Goal: Task Accomplishment & Management: Use online tool/utility

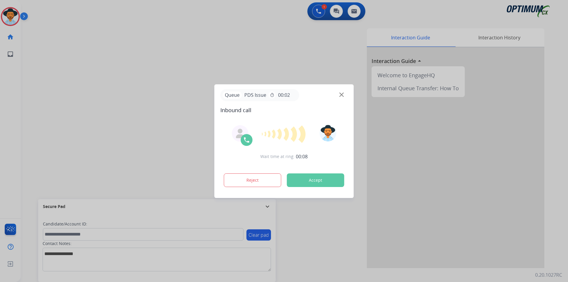
click at [207, 15] on div at bounding box center [284, 141] width 568 height 282
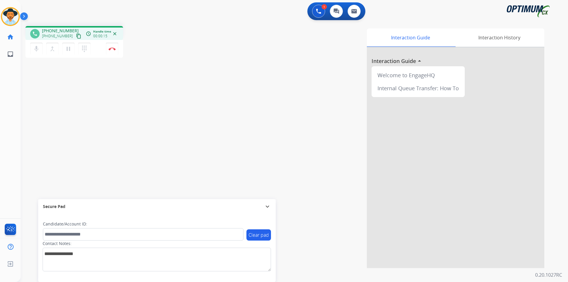
click at [56, 28] on span "+19542743678" at bounding box center [60, 31] width 37 height 6
copy span "19542743678"
click at [62, 31] on span "+19542743678" at bounding box center [60, 31] width 37 height 6
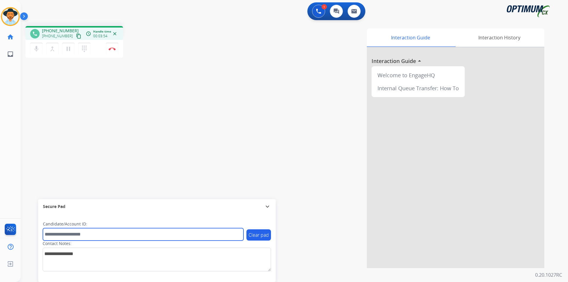
click at [110, 238] on input "text" at bounding box center [143, 234] width 201 height 12
paste input "**********"
type input "**********"
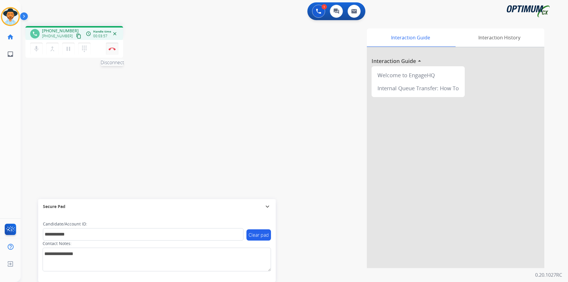
click at [107, 49] on button "Disconnect" at bounding box center [112, 49] width 12 height 12
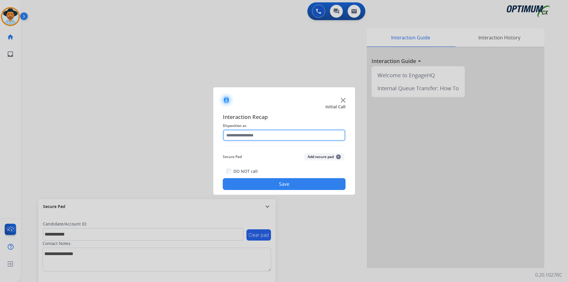
click at [258, 133] on input "text" at bounding box center [284, 135] width 123 height 12
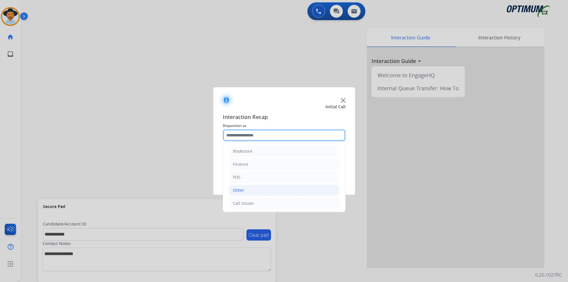
scroll to position [40, 0]
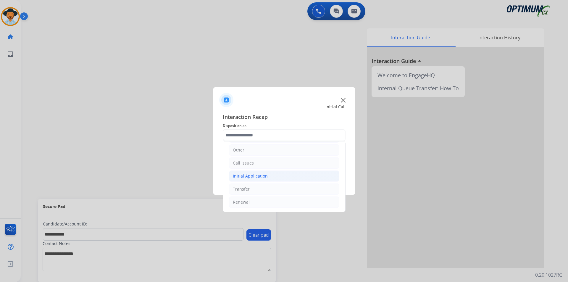
click at [276, 177] on li "Initial Application" at bounding box center [284, 175] width 110 height 11
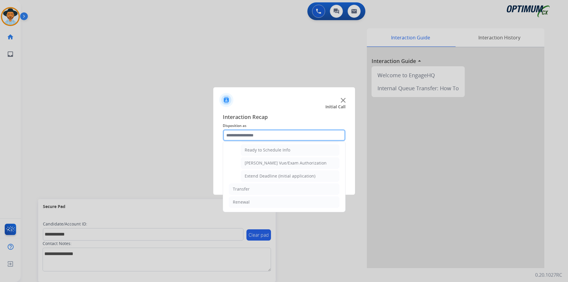
scroll to position [315, 0]
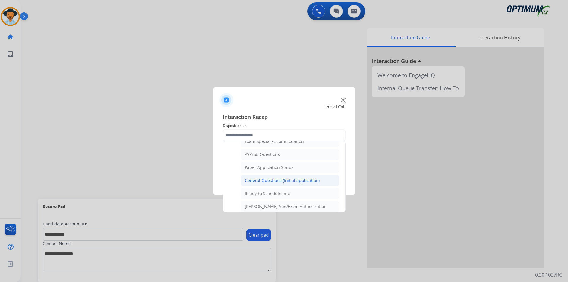
click at [275, 184] on div "General Questions (Initial application)" at bounding box center [282, 181] width 75 height 6
type input "**********"
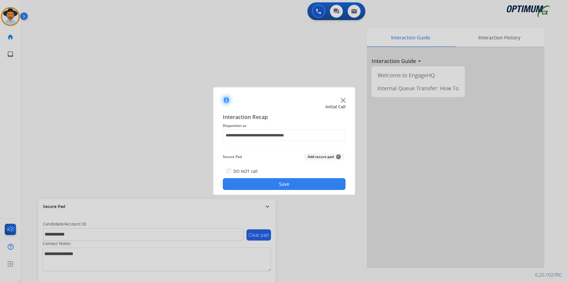
click at [266, 184] on button "Save" at bounding box center [284, 184] width 123 height 12
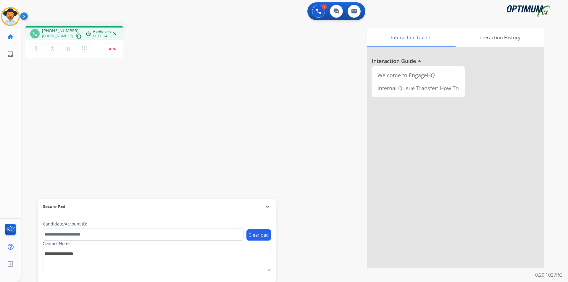
click at [62, 30] on span "+15024164273" at bounding box center [60, 31] width 37 height 6
copy span "15024164273"
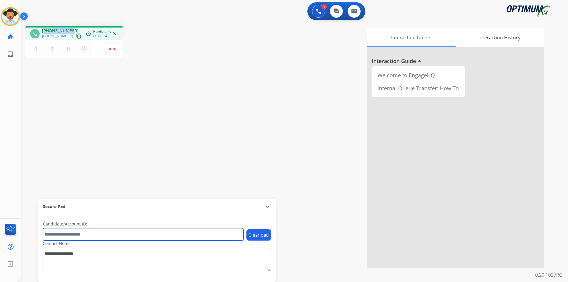
click at [165, 233] on input "text" at bounding box center [143, 234] width 201 height 12
click at [48, 233] on input "**********" at bounding box center [143, 234] width 201 height 12
type input "**********"
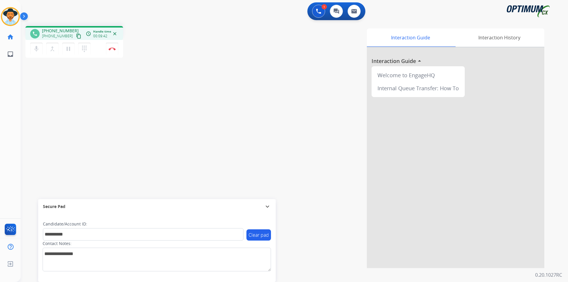
click at [65, 79] on div "**********" at bounding box center [287, 144] width 533 height 247
click at [38, 52] on button "mic Mute" at bounding box center [36, 49] width 12 height 12
click at [38, 52] on button "mic_off Mute" at bounding box center [36, 49] width 12 height 12
click at [114, 52] on button "Disconnect" at bounding box center [112, 49] width 12 height 12
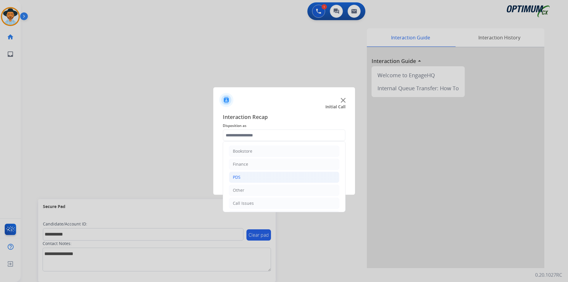
scroll to position [40, 0]
click at [268, 178] on li "Initial Application" at bounding box center [284, 175] width 110 height 11
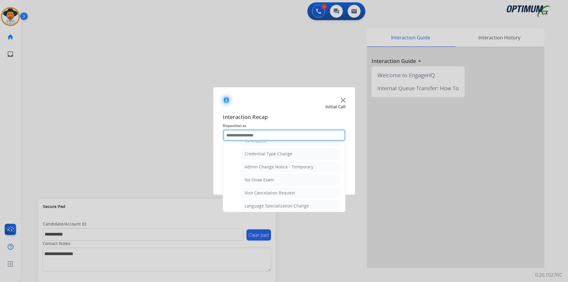
scroll to position [336, 0]
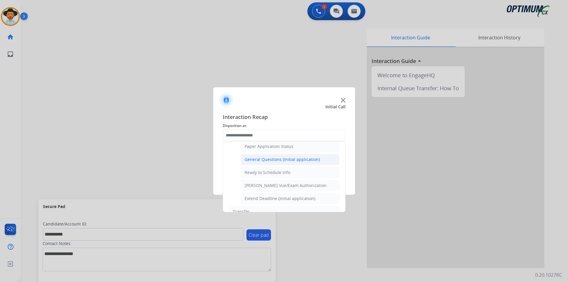
click at [276, 162] on div "General Questions (Initial application)" at bounding box center [282, 160] width 75 height 6
type input "**********"
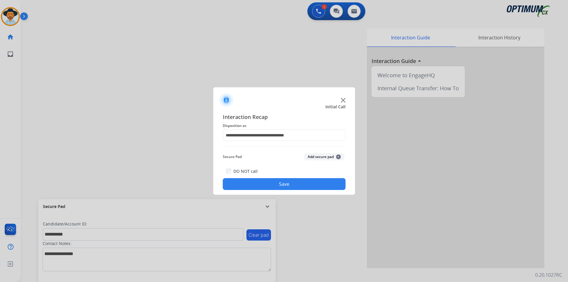
click at [263, 181] on button "Save" at bounding box center [284, 184] width 123 height 12
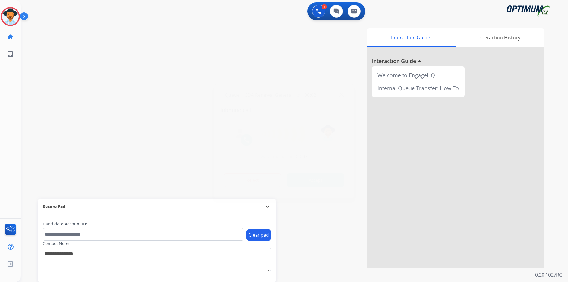
click at [155, 15] on div at bounding box center [284, 141] width 568 height 282
click at [61, 31] on span "+12024222185" at bounding box center [60, 31] width 37 height 6
copy span "12024222185"
click at [35, 49] on mat-icon "mic" at bounding box center [36, 48] width 7 height 7
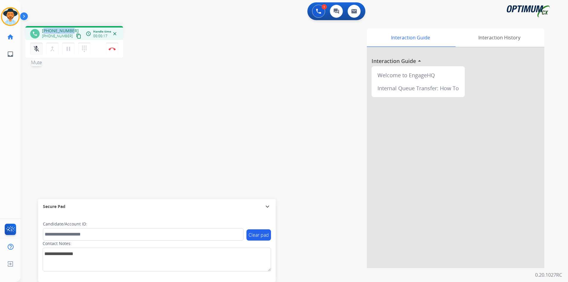
click at [35, 49] on mat-icon "mic_off" at bounding box center [36, 48] width 7 height 7
click at [66, 31] on span "+12024222185" at bounding box center [60, 31] width 37 height 6
click at [38, 48] on mat-icon "mic" at bounding box center [36, 48] width 7 height 7
click at [38, 48] on mat-icon "mic_off" at bounding box center [36, 48] width 7 height 7
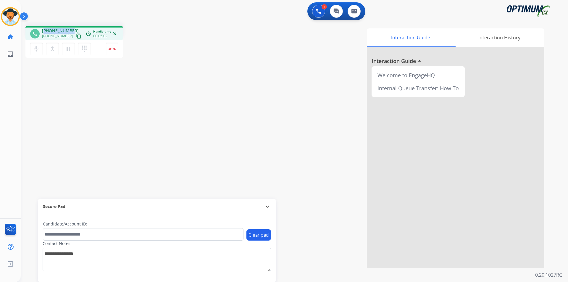
click at [63, 28] on span "+12024222185" at bounding box center [60, 31] width 37 height 6
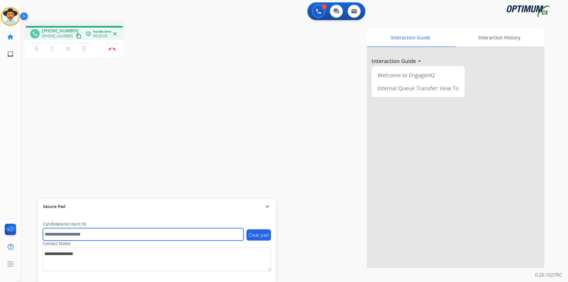
click at [94, 234] on input "text" at bounding box center [143, 234] width 201 height 12
paste input "**********"
click at [47, 234] on input "**********" at bounding box center [143, 234] width 201 height 12
type input "**********"
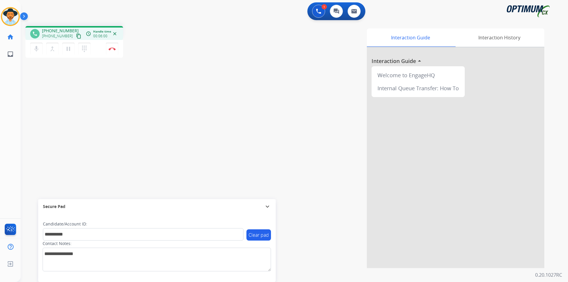
click at [104, 110] on div "**********" at bounding box center [287, 144] width 533 height 247
drag, startPoint x: 109, startPoint y: 51, endPoint x: 108, endPoint y: 89, distance: 37.9
click at [108, 89] on div "**********" at bounding box center [287, 144] width 533 height 247
click at [110, 52] on button "Disconnect" at bounding box center [112, 49] width 12 height 12
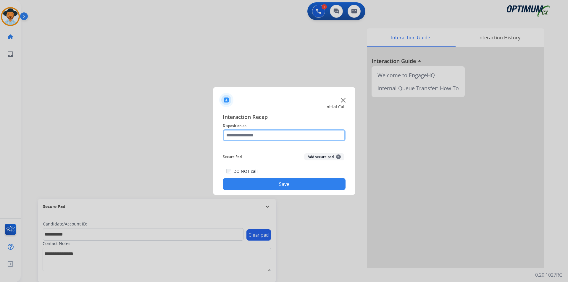
click at [271, 133] on input "text" at bounding box center [284, 135] width 123 height 12
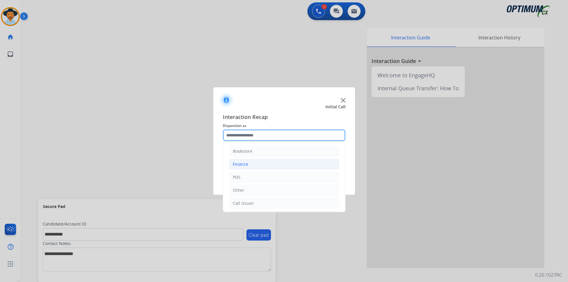
scroll to position [40, 0]
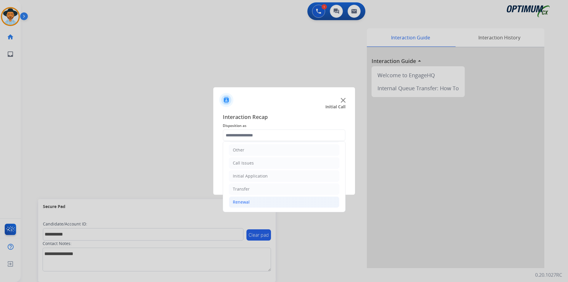
click at [250, 200] on div "Renewal" at bounding box center [241, 202] width 17 height 6
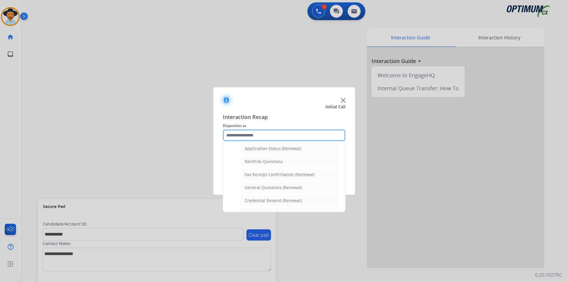
scroll to position [188, 0]
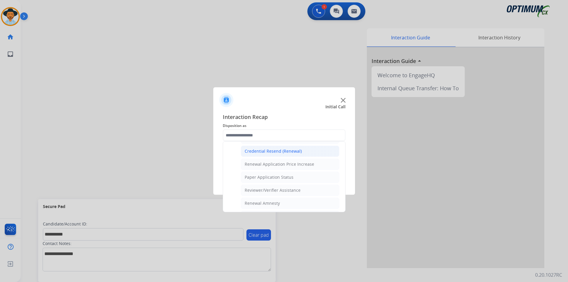
click at [273, 151] on div "Credential Resend (Renewal)" at bounding box center [273, 151] width 57 height 6
type input "**********"
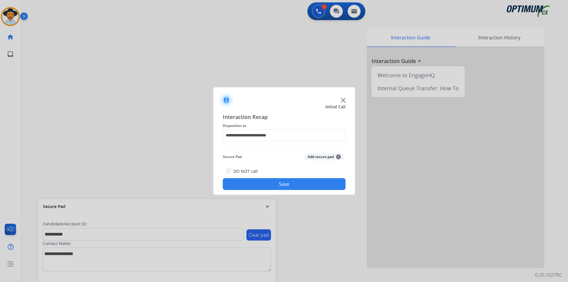
click at [259, 185] on button "Save" at bounding box center [284, 184] width 123 height 12
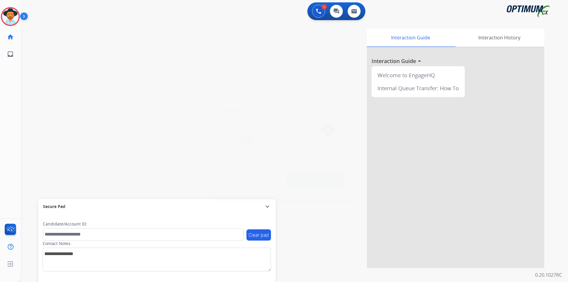
click at [139, 20] on div at bounding box center [284, 141] width 568 height 282
click at [59, 30] on span "+18646841018" at bounding box center [60, 31] width 37 height 6
copy span "18646841018"
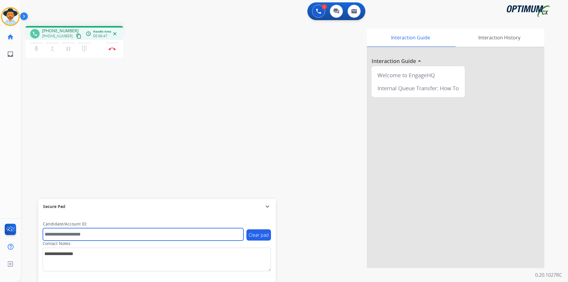
click at [162, 233] on input "text" at bounding box center [143, 234] width 201 height 12
paste input "**********"
type input "**********"
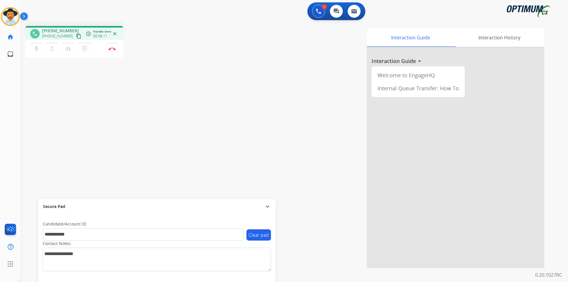
click at [186, 38] on div "phone +18646841018 +18646841018 content_copy access_time Call metrics Queue 00:…" at bounding box center [109, 42] width 168 height 33
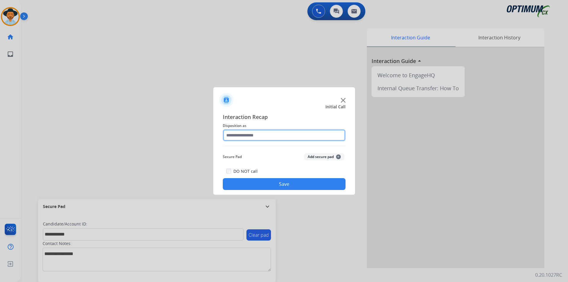
click at [265, 136] on input "text" at bounding box center [284, 135] width 123 height 12
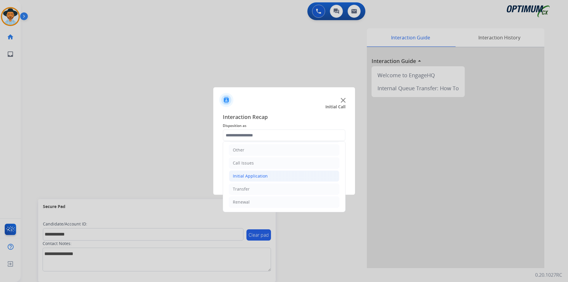
click at [271, 175] on li "Initial Application" at bounding box center [284, 175] width 110 height 11
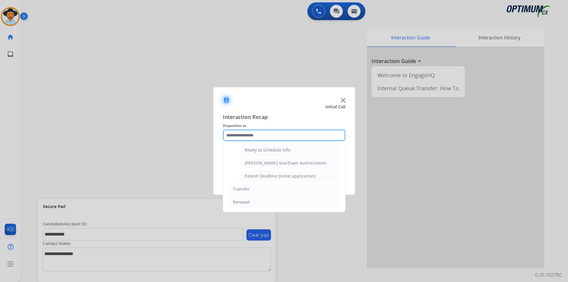
scroll to position [315, 0]
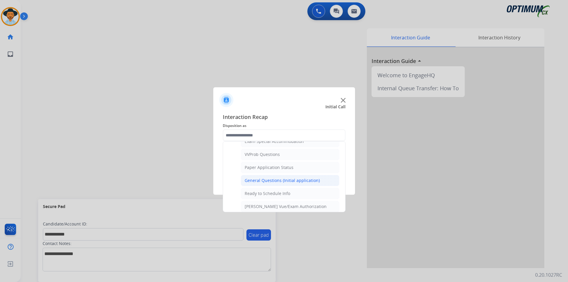
click at [276, 184] on div "General Questions (Initial application)" at bounding box center [282, 181] width 75 height 6
type input "**********"
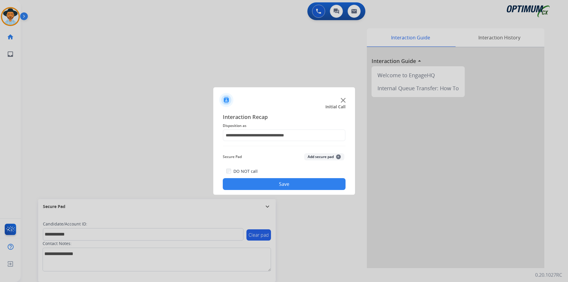
click at [268, 184] on button "Save" at bounding box center [284, 184] width 123 height 12
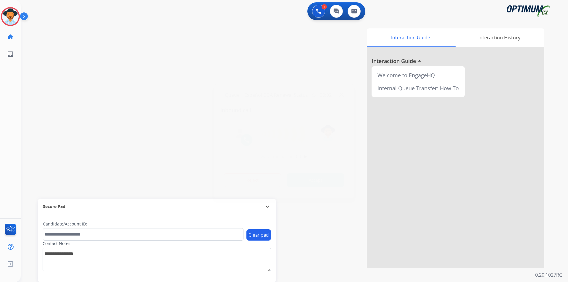
click at [178, 32] on div at bounding box center [284, 141] width 568 height 282
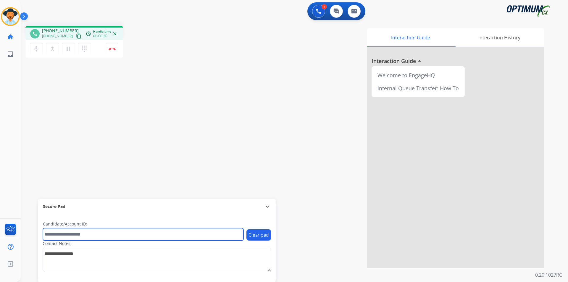
click at [125, 234] on input "text" at bounding box center [143, 234] width 201 height 12
click at [57, 231] on input "**********" at bounding box center [143, 234] width 201 height 12
type input "**********"
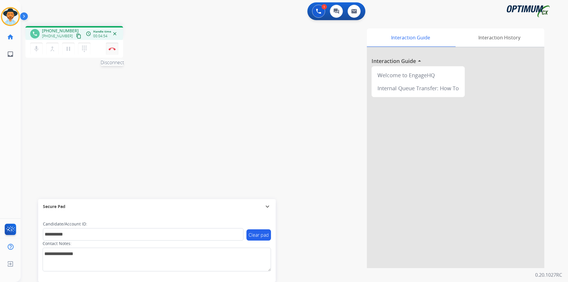
click at [111, 51] on button "Disconnect" at bounding box center [112, 49] width 12 height 12
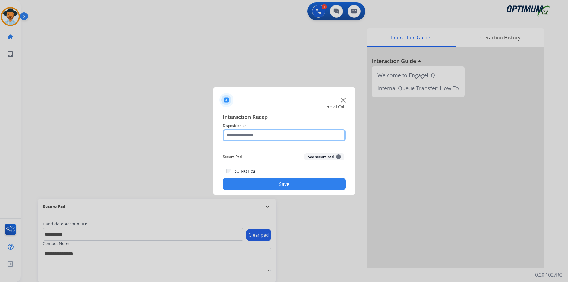
click at [292, 133] on input "text" at bounding box center [284, 135] width 123 height 12
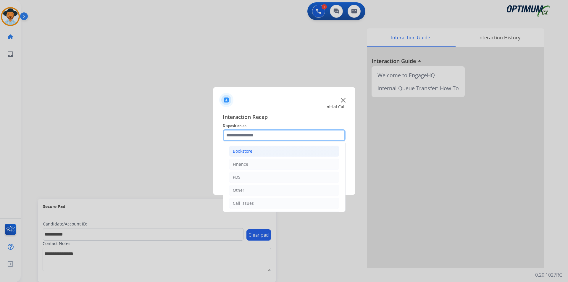
scroll to position [40, 0]
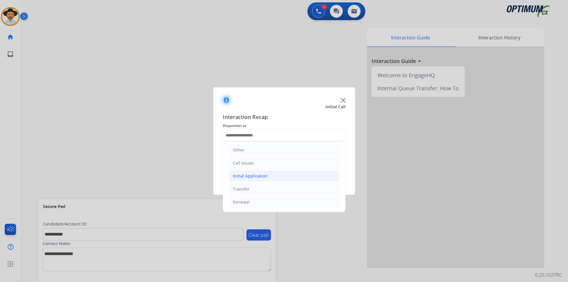
click at [275, 175] on li "Initial Application" at bounding box center [284, 175] width 110 height 11
click at [254, 204] on li "Renewal" at bounding box center [284, 202] width 110 height 11
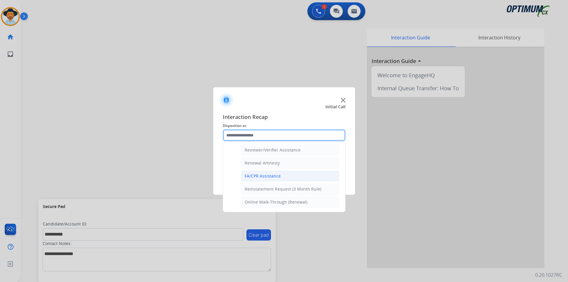
scroll to position [130, 0]
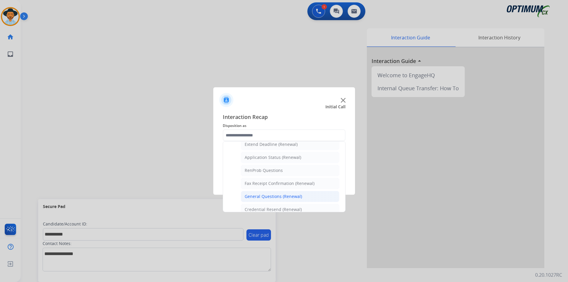
click at [275, 199] on div "General Questions (Renewal)" at bounding box center [273, 197] width 57 height 6
type input "**********"
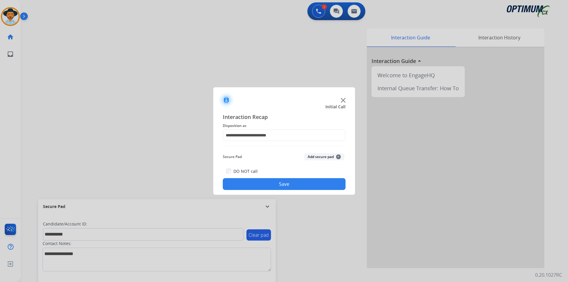
click at [267, 188] on button "Save" at bounding box center [284, 184] width 123 height 12
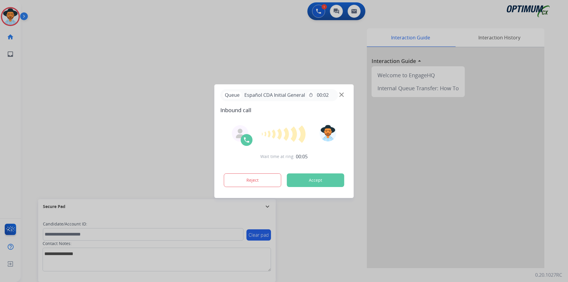
click at [168, 30] on div at bounding box center [284, 141] width 568 height 282
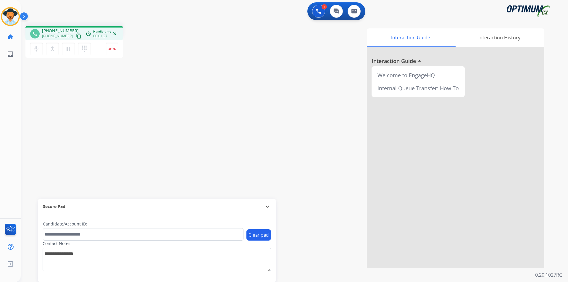
click at [62, 30] on span "+16462876060" at bounding box center [60, 31] width 37 height 6
copy span "16462876060"
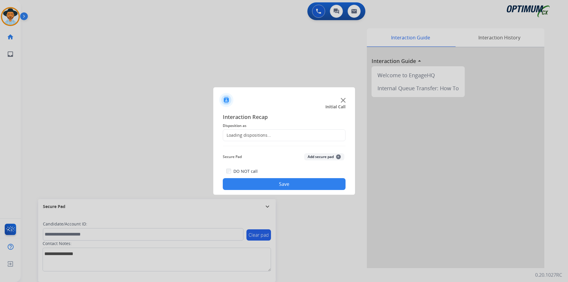
click at [63, 31] on div at bounding box center [284, 141] width 568 height 282
click at [269, 131] on input "text" at bounding box center [284, 135] width 123 height 12
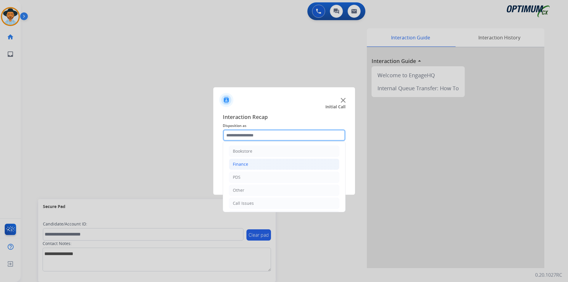
scroll to position [40, 0]
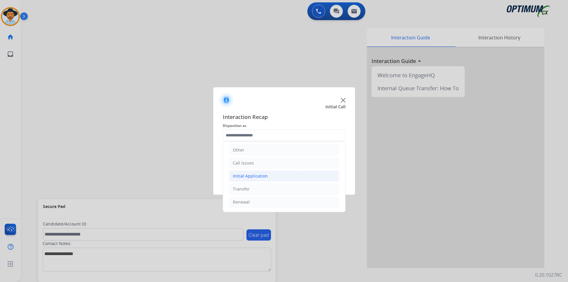
click at [259, 175] on div "Initial Application" at bounding box center [250, 176] width 35 height 6
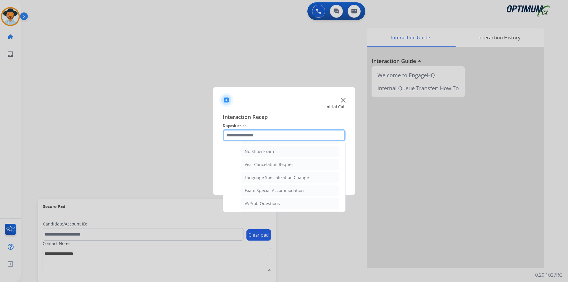
scroll to position [315, 0]
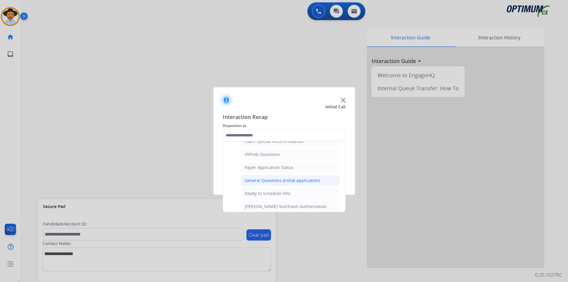
click at [263, 184] on div "General Questions (Initial application)" at bounding box center [282, 181] width 75 height 6
type input "**********"
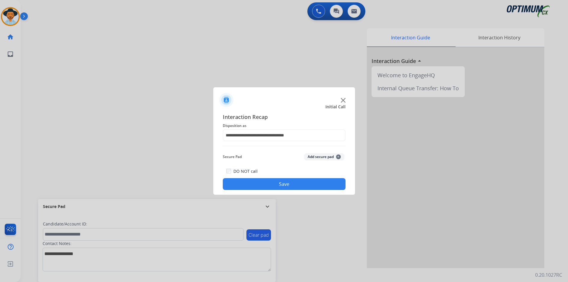
click at [258, 187] on button "Save" at bounding box center [284, 184] width 123 height 12
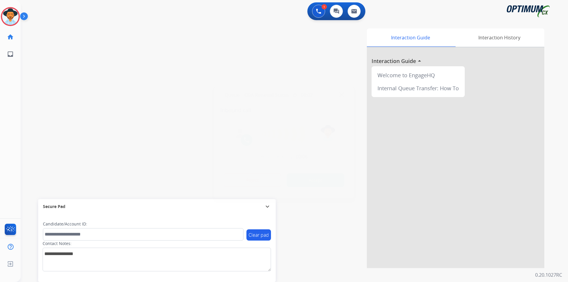
click at [99, 43] on div at bounding box center [284, 141] width 568 height 282
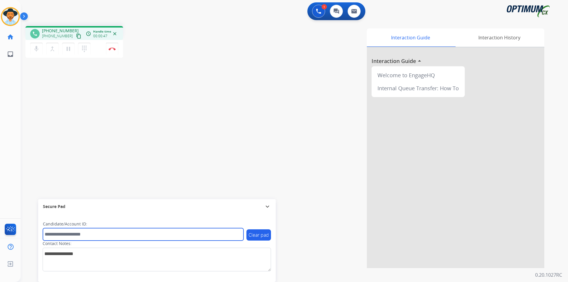
click at [78, 234] on input "text" at bounding box center [143, 234] width 201 height 12
click at [53, 233] on input "**********" at bounding box center [143, 234] width 201 height 12
type input "**********"
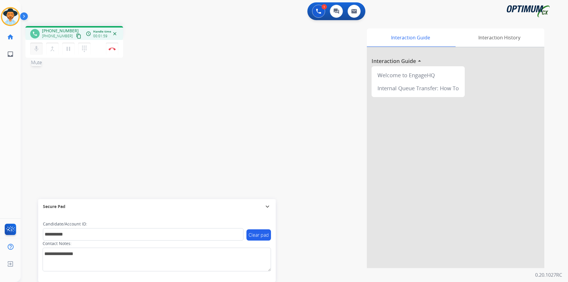
click at [36, 47] on mat-icon "mic" at bounding box center [36, 48] width 7 height 7
drag, startPoint x: 34, startPoint y: 46, endPoint x: 39, endPoint y: 47, distance: 4.9
click at [34, 46] on mat-icon "mic_off" at bounding box center [36, 48] width 7 height 7
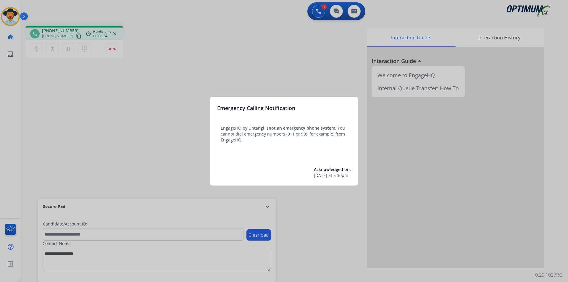
click at [254, 67] on div at bounding box center [284, 141] width 568 height 282
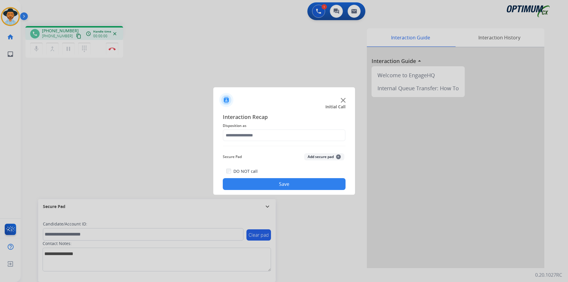
click at [197, 35] on div at bounding box center [284, 141] width 568 height 282
click at [344, 103] on div at bounding box center [284, 97] width 142 height 21
click at [300, 132] on input "text" at bounding box center [284, 135] width 123 height 12
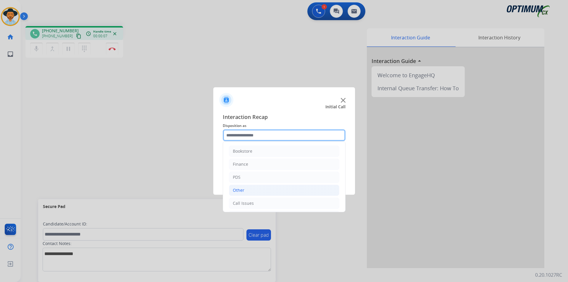
scroll to position [40, 0]
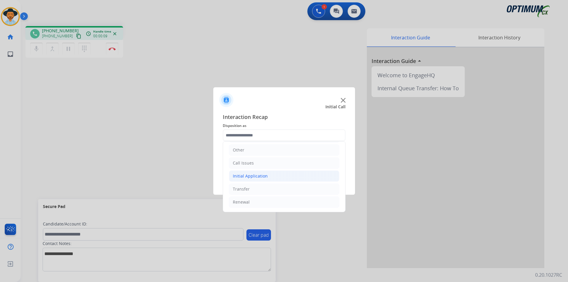
click at [258, 176] on div "Initial Application" at bounding box center [250, 176] width 35 height 6
click at [260, 189] on div "Credential Resend (Initial application)" at bounding box center [282, 189] width 75 height 6
type input "**********"
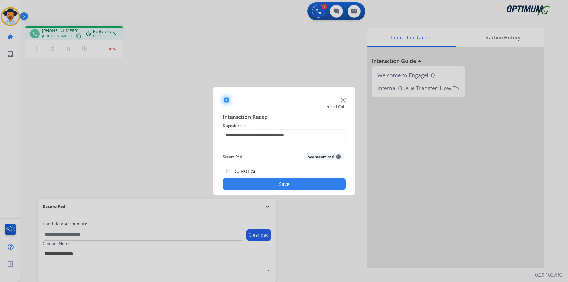
click at [261, 183] on button "Save" at bounding box center [284, 184] width 123 height 12
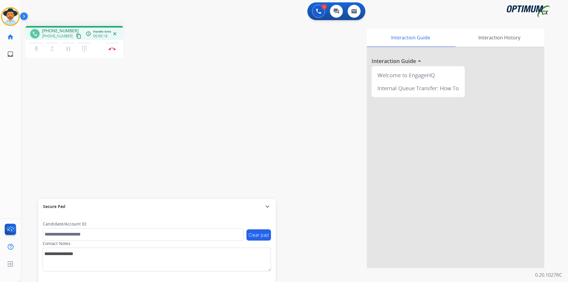
click at [58, 31] on span "[PHONE_NUMBER]" at bounding box center [60, 31] width 37 height 6
copy span "15165896183"
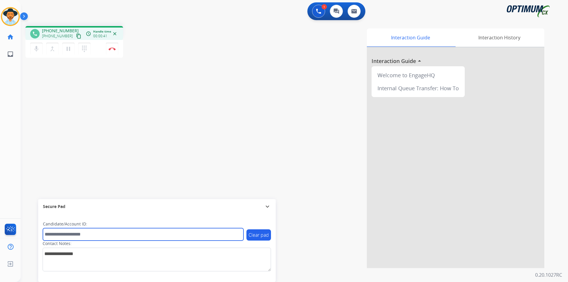
click at [132, 231] on input "text" at bounding box center [143, 234] width 201 height 12
paste input "**********"
type input "**********"
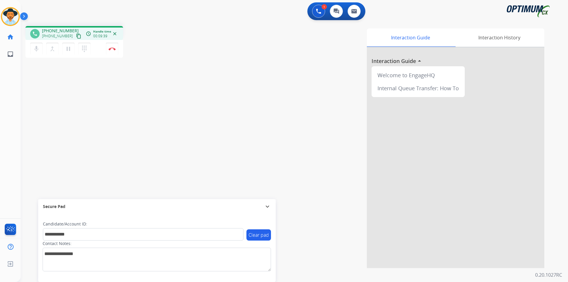
click at [259, 41] on div "Interaction Guide Interaction History Interaction Guide arrow_drop_up Welcome t…" at bounding box center [370, 148] width 349 height 240
click at [46, 86] on div "**********" at bounding box center [287, 144] width 533 height 247
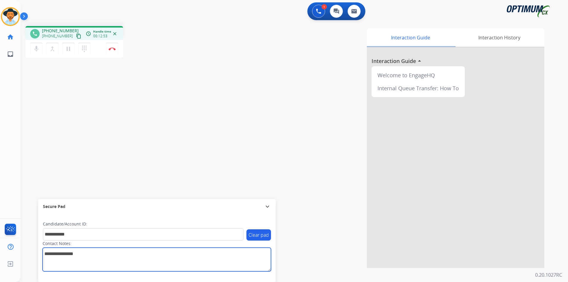
click at [135, 258] on textarea at bounding box center [157, 260] width 229 height 24
click at [46, 254] on textarea at bounding box center [157, 260] width 229 height 24
type textarea "*****"
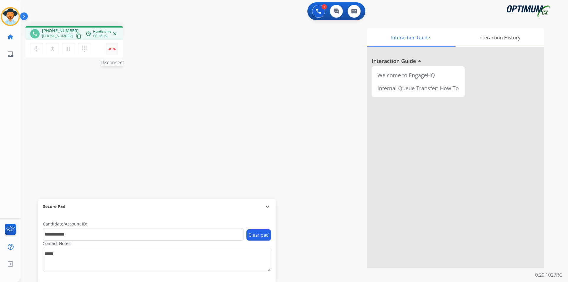
click at [110, 52] on button "Disconnect" at bounding box center [112, 49] width 12 height 12
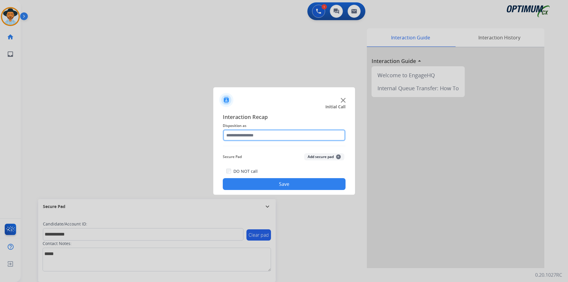
click at [267, 132] on input "text" at bounding box center [284, 135] width 123 height 12
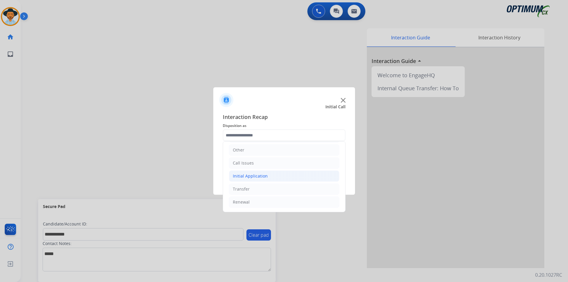
click at [268, 178] on li "Initial Application" at bounding box center [284, 175] width 110 height 11
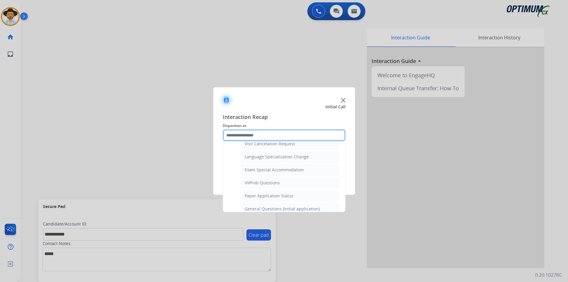
scroll to position [336, 0]
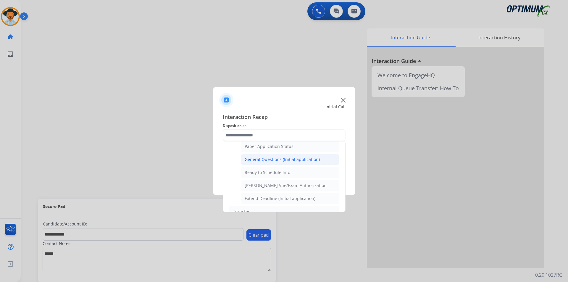
click at [272, 162] on div "General Questions (Initial application)" at bounding box center [282, 160] width 75 height 6
type input "**********"
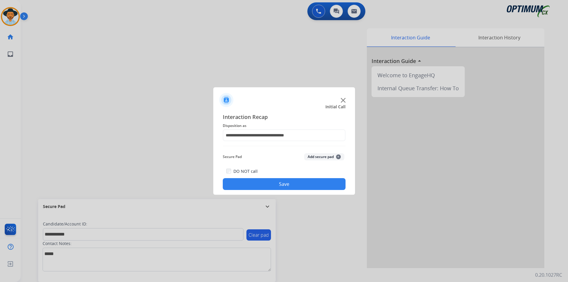
click at [263, 186] on button "Save" at bounding box center [284, 184] width 123 height 12
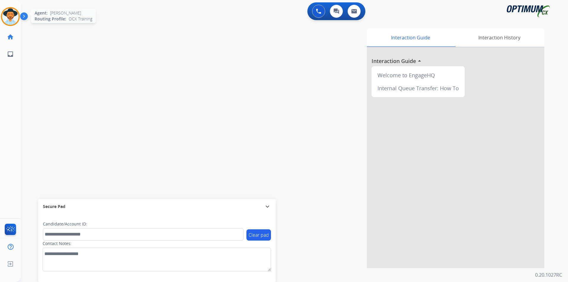
click at [4, 17] on img at bounding box center [10, 16] width 17 height 17
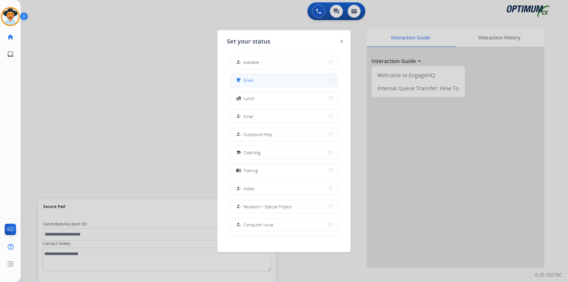
click at [261, 78] on button "free_breakfast Break" at bounding box center [284, 80] width 108 height 13
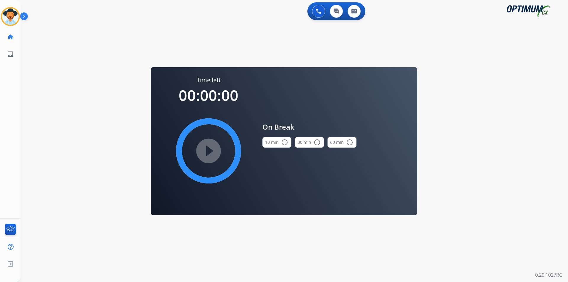
click at [281, 141] on mat-icon "radio_button_unchecked" at bounding box center [284, 142] width 7 height 7
click at [205, 150] on mat-icon "play_circle_filled" at bounding box center [208, 150] width 7 height 7
click at [7, 19] on icon at bounding box center [10, 16] width 19 height 19
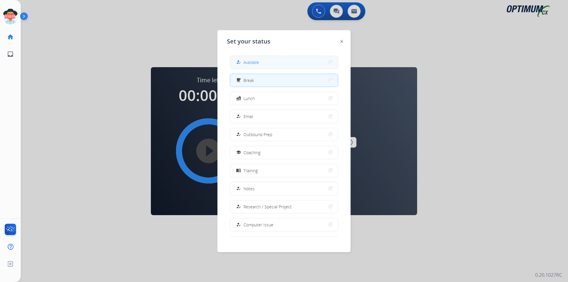
click at [257, 63] on span "Available" at bounding box center [252, 62] width 16 height 6
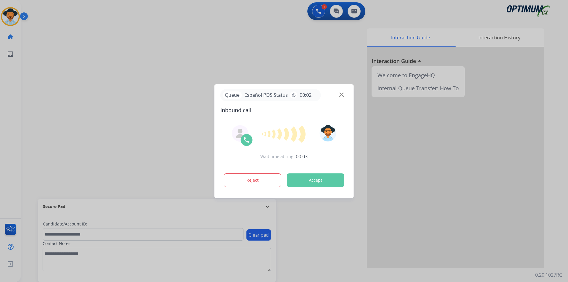
click at [135, 75] on div at bounding box center [284, 141] width 568 height 282
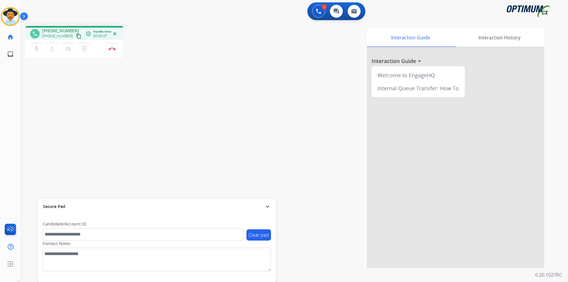
click at [65, 31] on span "+17876671000" at bounding box center [60, 31] width 37 height 6
copy span "17876671000"
click at [60, 30] on span "+17876671000" at bounding box center [60, 31] width 37 height 6
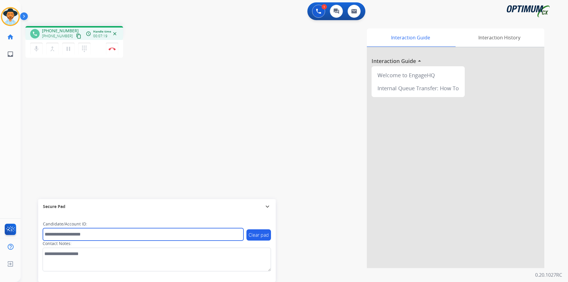
click at [116, 234] on input "text" at bounding box center [143, 234] width 201 height 12
paste input "**********"
type input "**********"
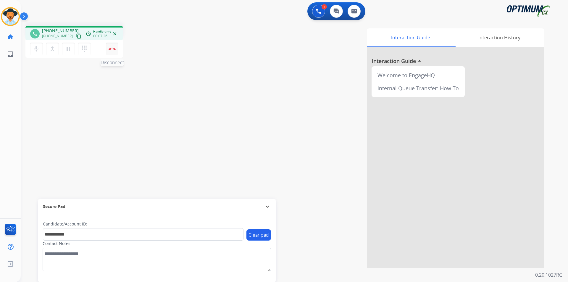
click at [111, 50] on button "Disconnect" at bounding box center [112, 49] width 12 height 12
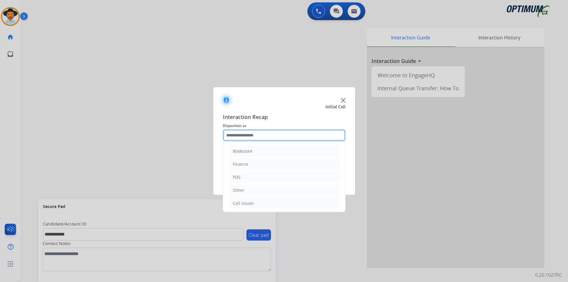
click at [298, 132] on input "text" at bounding box center [284, 135] width 123 height 12
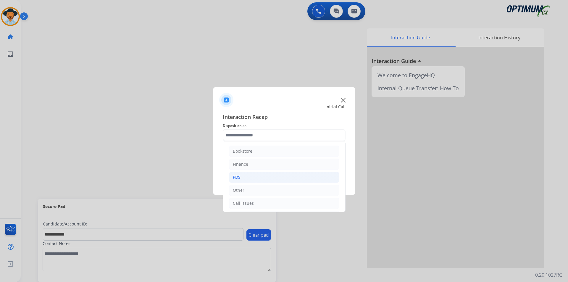
click at [244, 178] on li "PDS" at bounding box center [284, 177] width 110 height 11
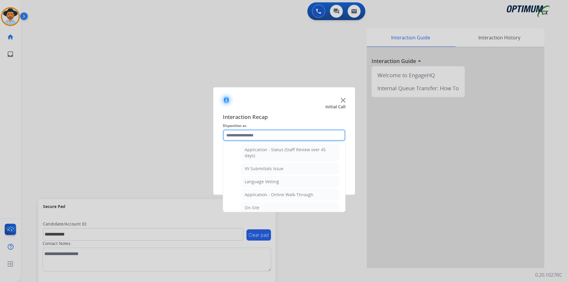
scroll to position [148, 0]
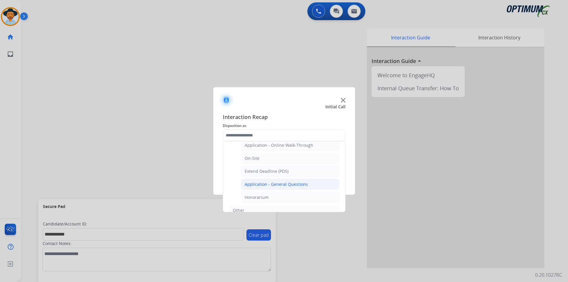
click at [266, 183] on div "Application - General Questions" at bounding box center [276, 184] width 63 height 6
type input "**********"
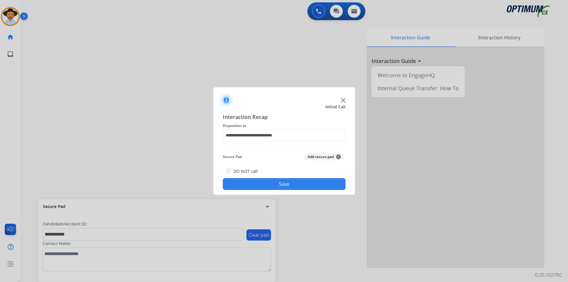
click at [261, 187] on button "Save" at bounding box center [284, 184] width 123 height 12
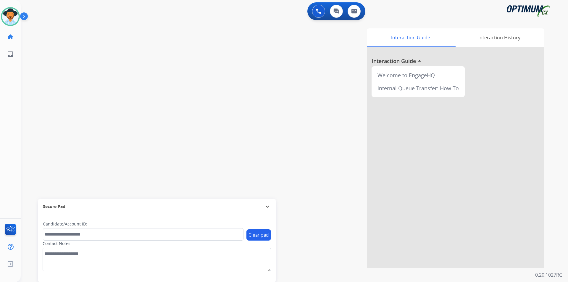
click at [287, 47] on div "Interaction Guide Interaction History Interaction Guide arrow_drop_up Welcome t…" at bounding box center [370, 148] width 349 height 240
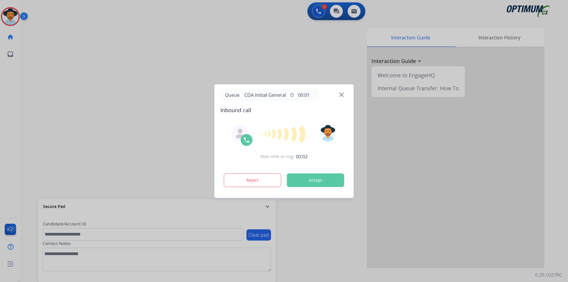
click at [163, 69] on div at bounding box center [284, 141] width 568 height 282
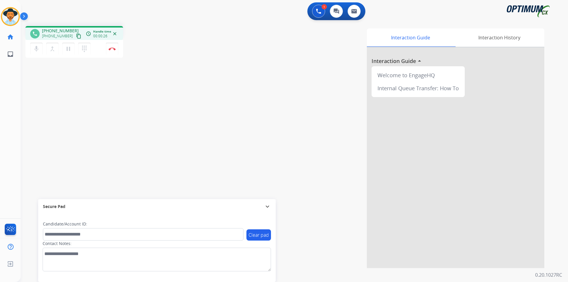
click at [56, 31] on span "+12672559657" at bounding box center [60, 31] width 37 height 6
copy span "12672559657"
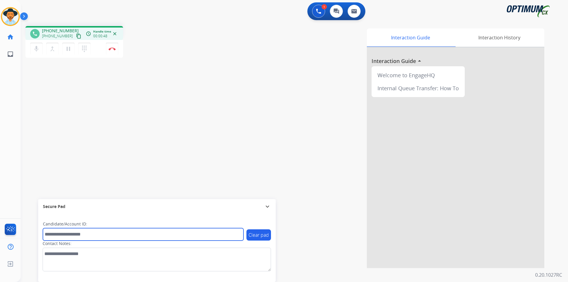
click at [175, 231] on input "text" at bounding box center [143, 234] width 201 height 12
type input "**********"
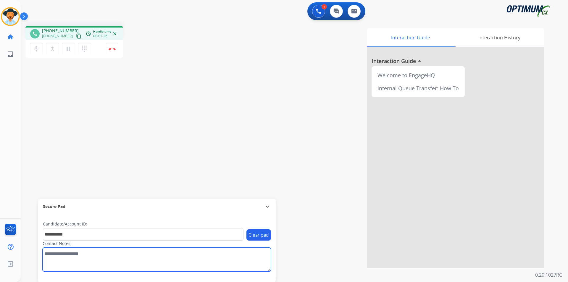
click at [121, 266] on textarea at bounding box center [157, 260] width 229 height 24
click at [49, 254] on textarea at bounding box center [157, 260] width 229 height 24
type textarea "*********"
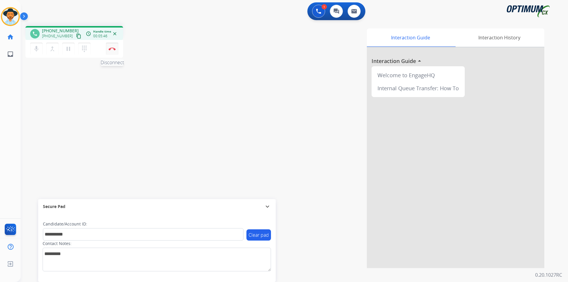
click at [115, 51] on button "Disconnect" at bounding box center [112, 49] width 12 height 12
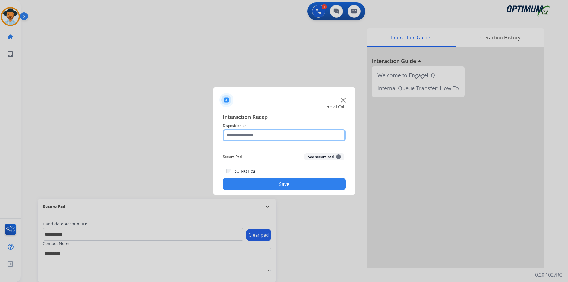
click at [255, 132] on input "text" at bounding box center [284, 135] width 123 height 12
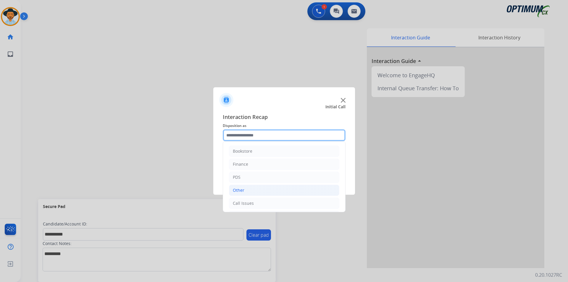
scroll to position [40, 0]
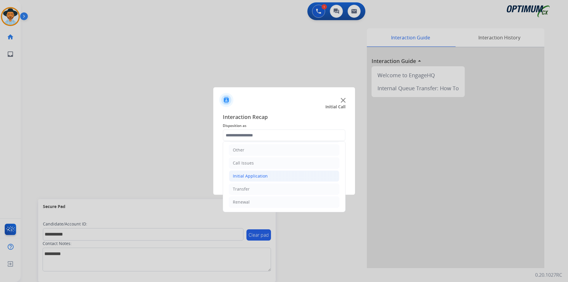
click at [272, 174] on li "Initial Application" at bounding box center [284, 175] width 110 height 11
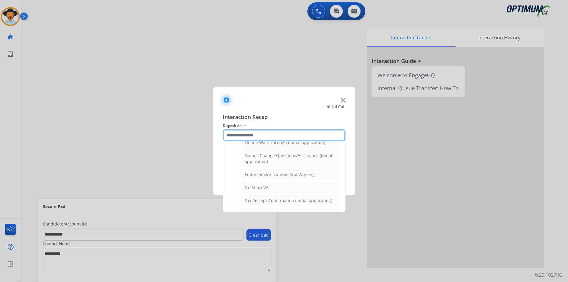
scroll to position [287, 0]
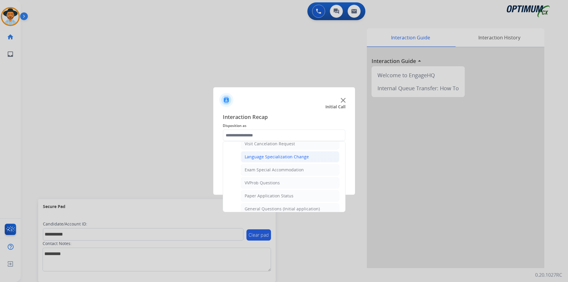
click at [292, 162] on li "Language Specialization Change" at bounding box center [290, 156] width 99 height 11
type input "**********"
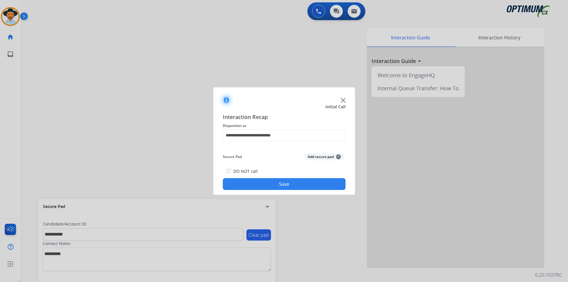
click at [272, 183] on button "Save" at bounding box center [284, 184] width 123 height 12
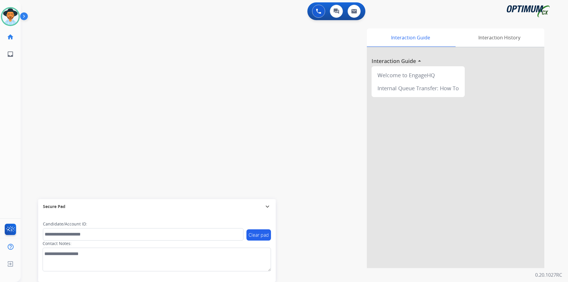
click at [299, 71] on div "Interaction Guide Interaction History Interaction Guide arrow_drop_up Welcome t…" at bounding box center [370, 148] width 349 height 240
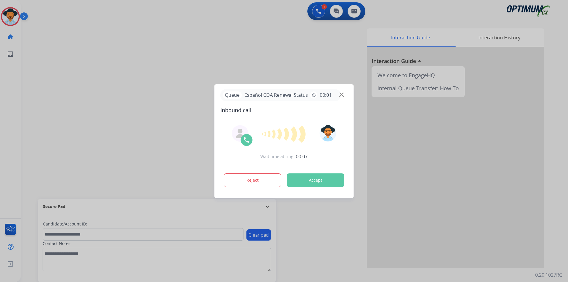
click at [271, 61] on div at bounding box center [284, 141] width 568 height 282
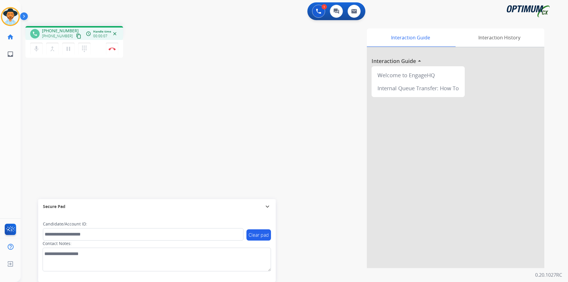
click at [62, 30] on span "+18139340061" at bounding box center [60, 31] width 37 height 6
copy span "18139340061"
click at [69, 49] on mat-icon "pause" at bounding box center [68, 48] width 7 height 7
click at [70, 86] on div "phone +18139340061 +18139340061 content_copy access_time Call metrics Queue 00:…" at bounding box center [287, 144] width 533 height 247
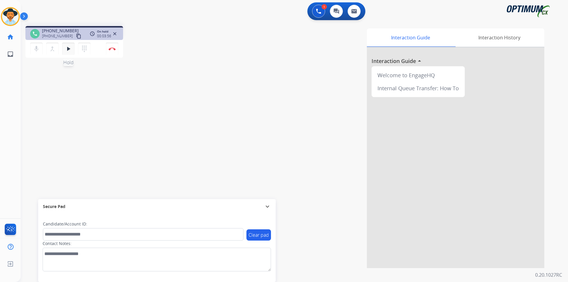
click at [67, 52] on mat-icon "play_arrow" at bounding box center [68, 48] width 7 height 7
click at [61, 29] on span "+18139340061" at bounding box center [60, 31] width 37 height 6
copy span "18139340061"
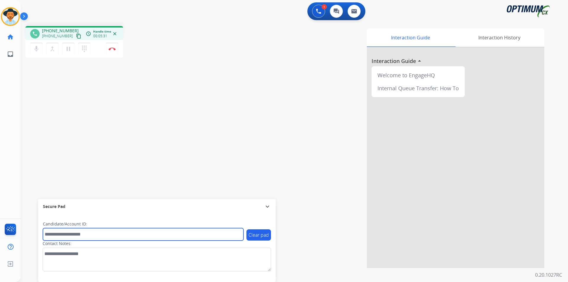
click at [74, 230] on input "text" at bounding box center [143, 234] width 201 height 12
paste input "**********"
type input "**********"
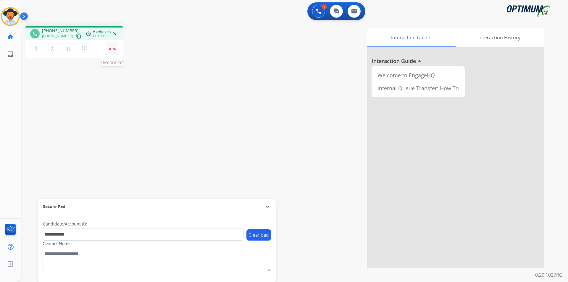
click at [112, 50] on button "Disconnect" at bounding box center [112, 49] width 12 height 12
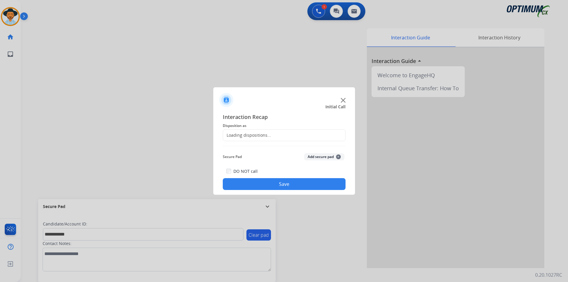
click at [270, 135] on div "Loading dispositions..." at bounding box center [247, 135] width 48 height 6
click at [257, 135] on input "text" at bounding box center [284, 135] width 123 height 12
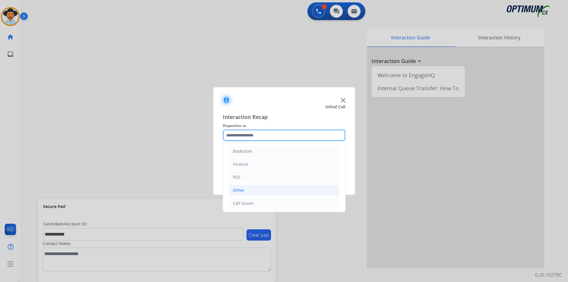
scroll to position [40, 0]
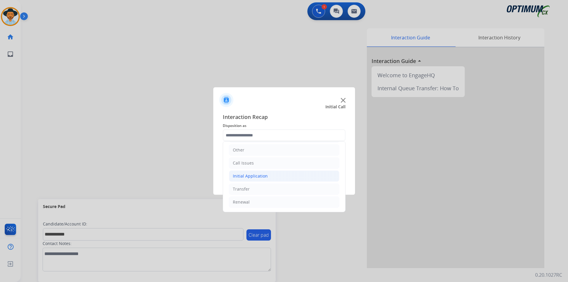
click at [253, 174] on div "Initial Application" at bounding box center [250, 176] width 35 height 6
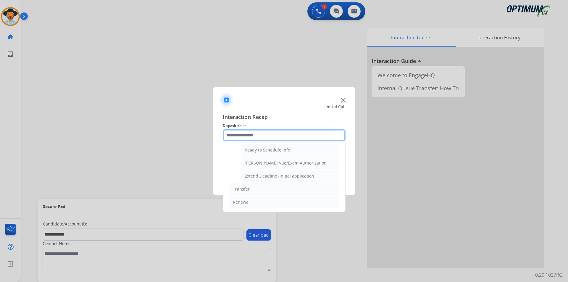
scroll to position [315, 0]
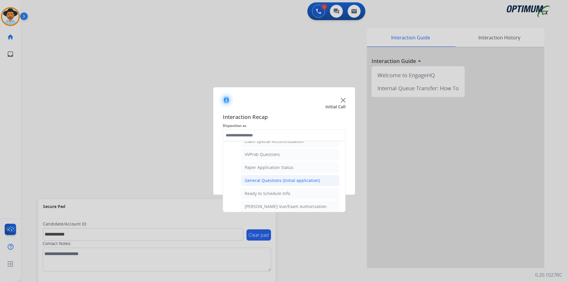
click at [264, 184] on div "General Questions (Initial application)" at bounding box center [282, 181] width 75 height 6
type input "**********"
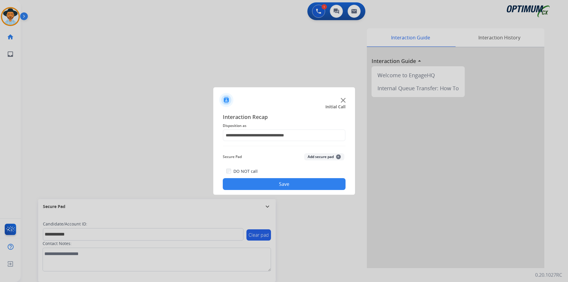
click at [258, 183] on button "Save" at bounding box center [284, 184] width 123 height 12
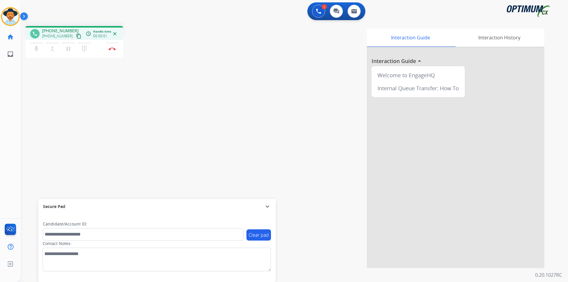
click at [269, 67] on div "Interaction Guide Interaction History Interaction Guide arrow_drop_up Welcome t…" at bounding box center [370, 148] width 349 height 240
click at [63, 31] on span "+13177487093" at bounding box center [60, 31] width 37 height 6
copy span "13177487093"
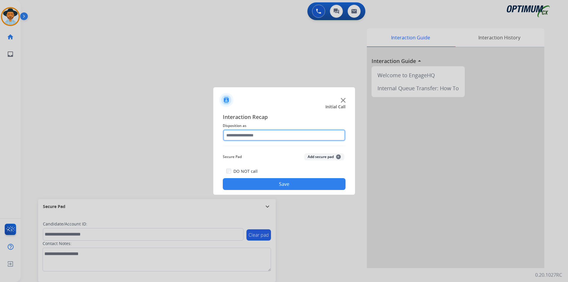
click at [262, 135] on input "text" at bounding box center [284, 135] width 123 height 12
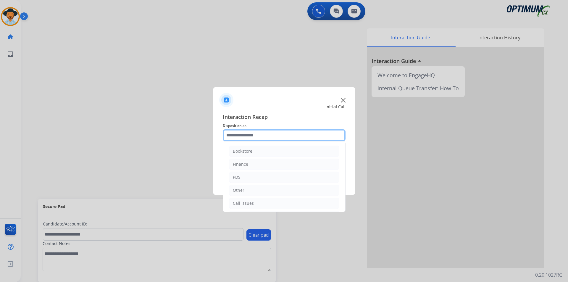
scroll to position [40, 0]
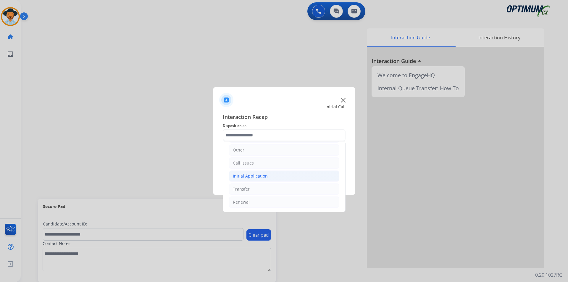
click at [257, 173] on div "Initial Application" at bounding box center [250, 176] width 35 height 6
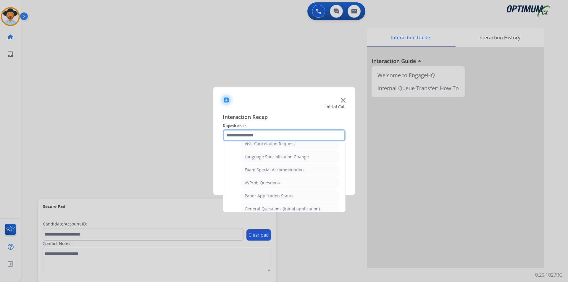
scroll to position [336, 0]
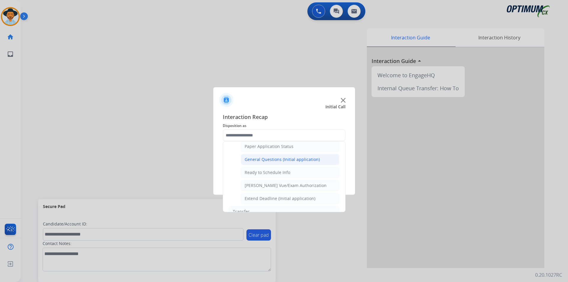
click at [260, 162] on div "General Questions (Initial application)" at bounding box center [282, 160] width 75 height 6
type input "**********"
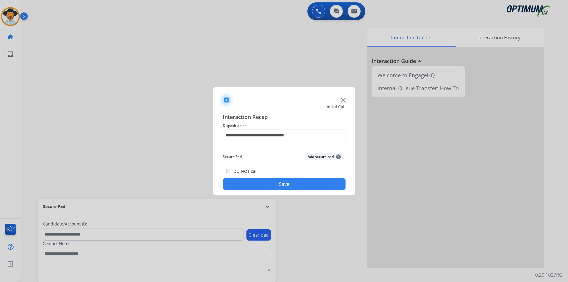
click at [253, 181] on button "Save" at bounding box center [284, 184] width 123 height 12
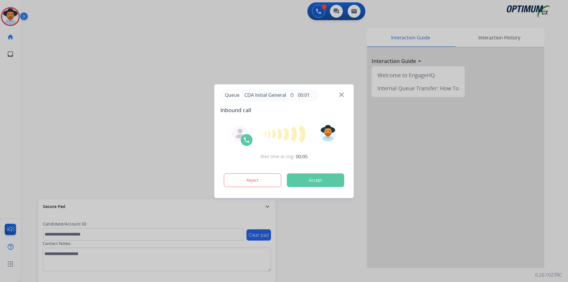
click at [198, 66] on div at bounding box center [284, 141] width 568 height 282
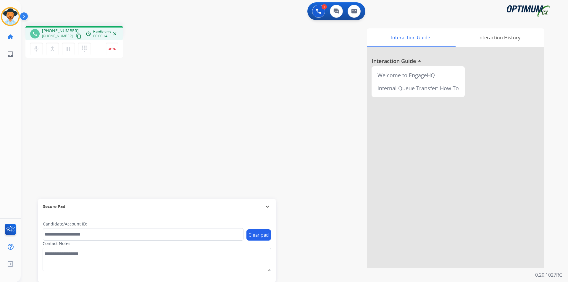
click at [60, 29] on span "+15513287355" at bounding box center [60, 31] width 37 height 6
copy span "15513287355"
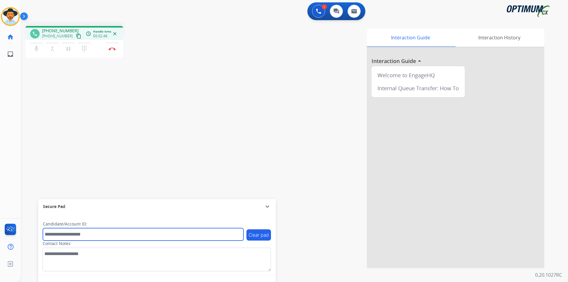
click at [117, 232] on input "text" at bounding box center [143, 234] width 201 height 12
paste input "**********"
type input "**********"
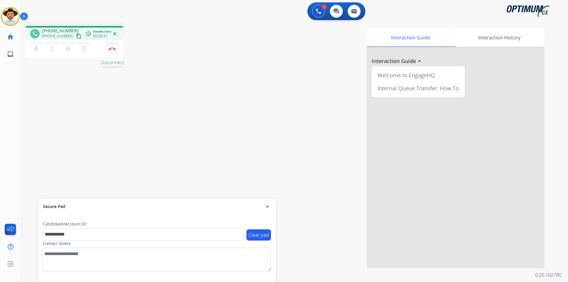
click at [110, 52] on button "Disconnect" at bounding box center [112, 49] width 12 height 12
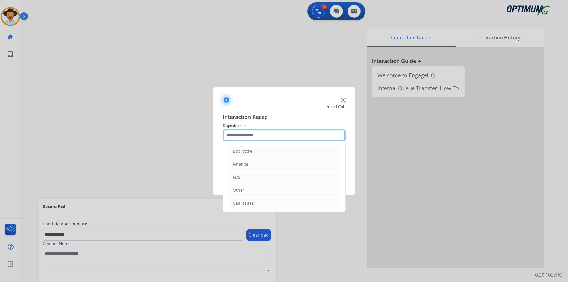
click at [255, 133] on input "text" at bounding box center [284, 135] width 123 height 12
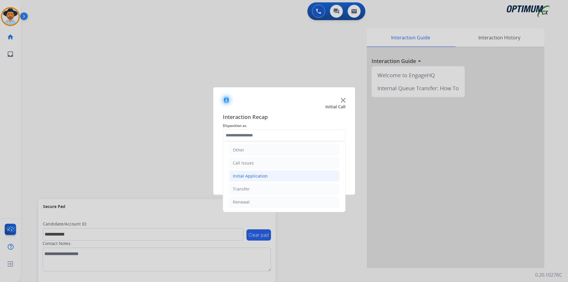
click at [277, 175] on li "Initial Application" at bounding box center [284, 175] width 110 height 11
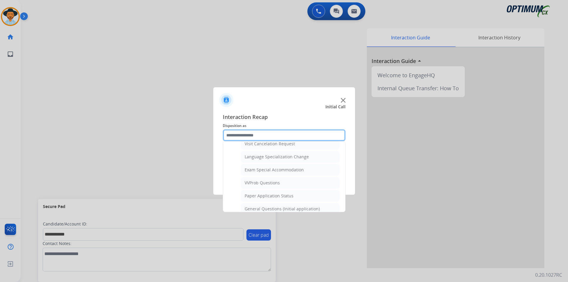
scroll to position [336, 0]
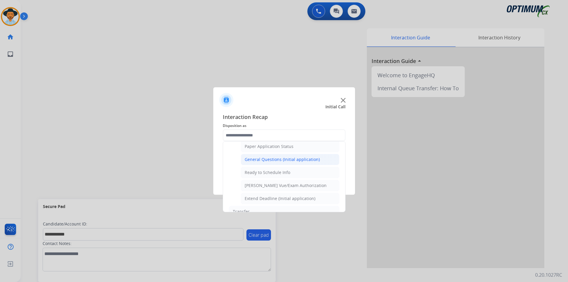
click at [276, 162] on div "General Questions (Initial application)" at bounding box center [282, 160] width 75 height 6
type input "**********"
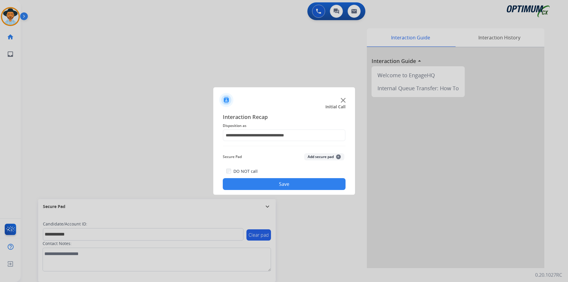
click at [257, 187] on button "Save" at bounding box center [284, 184] width 123 height 12
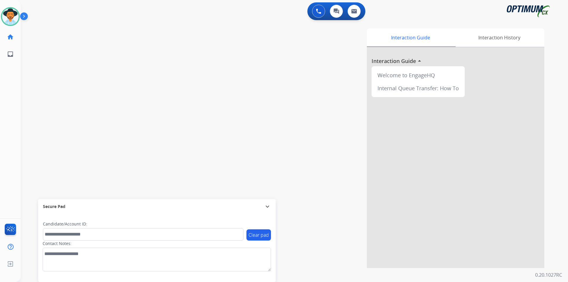
click at [214, 41] on div "Interaction Guide Interaction History Interaction Guide arrow_drop_up Welcome t…" at bounding box center [370, 148] width 349 height 240
click at [151, 57] on div "phone +12148017572 +12148017572 content_copy access_time Call metrics Queue 00:…" at bounding box center [109, 42] width 168 height 33
click at [59, 31] on span "+12148017572" at bounding box center [60, 31] width 37 height 6
copy span "12148017572"
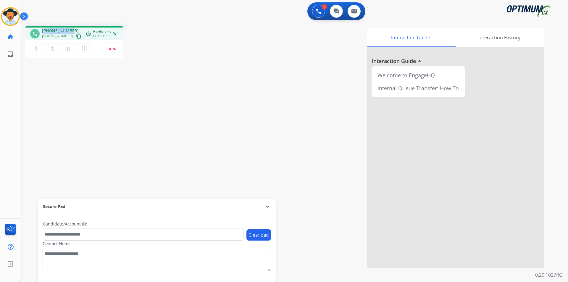
click at [67, 32] on span "+12148017572" at bounding box center [60, 31] width 37 height 6
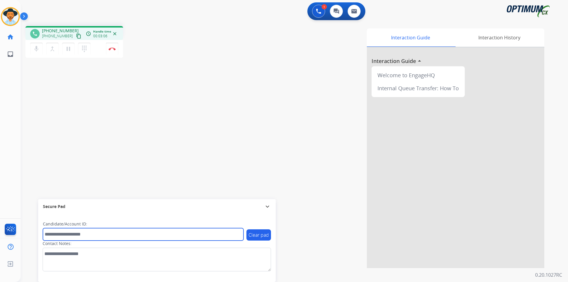
click at [89, 234] on input "text" at bounding box center [143, 234] width 201 height 12
paste input "**********"
click at [47, 235] on input "**********" at bounding box center [143, 234] width 201 height 12
type input "**********"
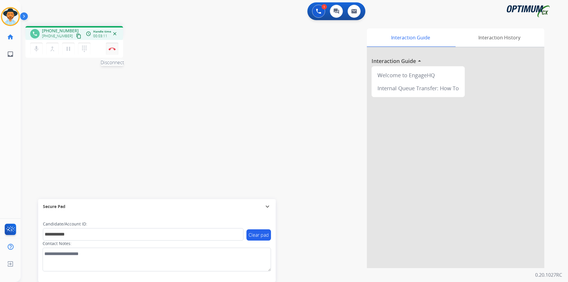
click at [107, 51] on button "Disconnect" at bounding box center [112, 49] width 12 height 12
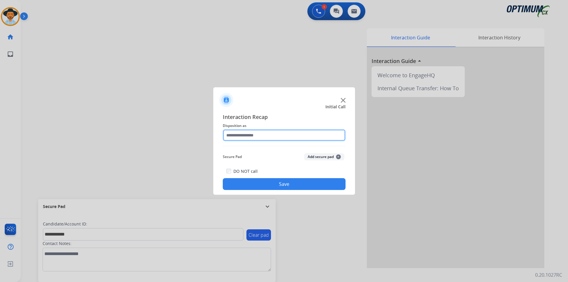
click at [311, 136] on input "text" at bounding box center [284, 135] width 123 height 12
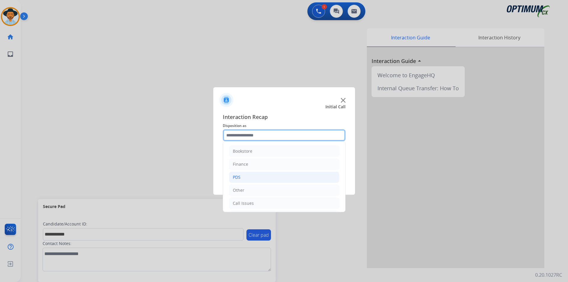
scroll to position [40, 0]
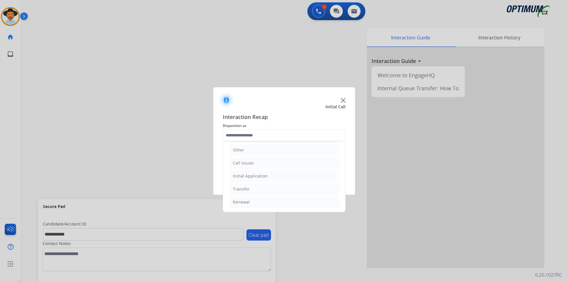
click at [304, 176] on li "Initial Application" at bounding box center [284, 175] width 110 height 11
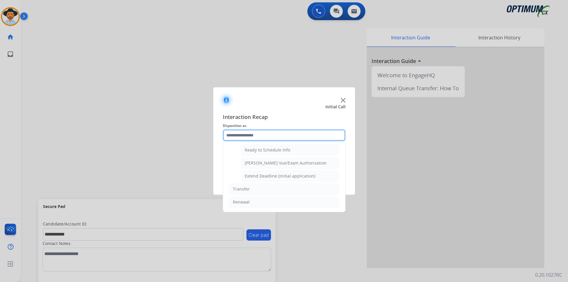
scroll to position [315, 0]
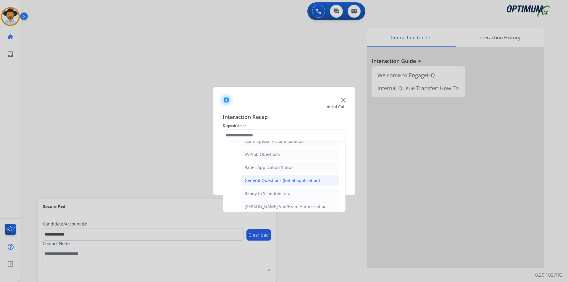
click at [297, 184] on div "General Questions (Initial application)" at bounding box center [282, 181] width 75 height 6
type input "**********"
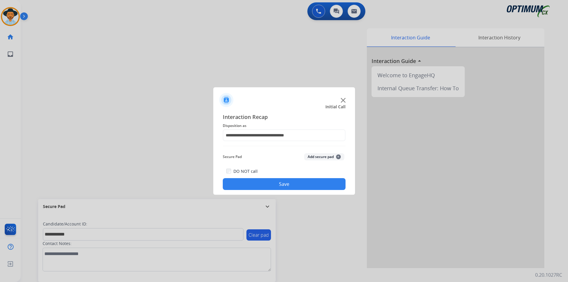
click at [237, 181] on button "Save" at bounding box center [284, 184] width 123 height 12
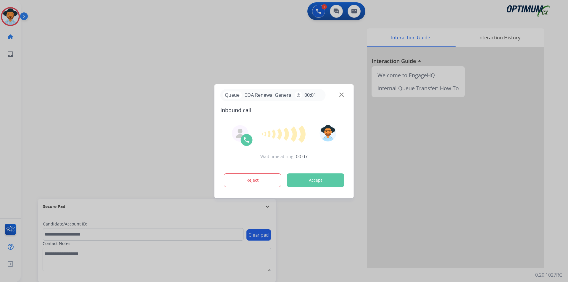
click at [221, 29] on div "Interaction Guide Interaction History Interaction Guide arrow_drop_up Welcome t…" at bounding box center [370, 148] width 349 height 240
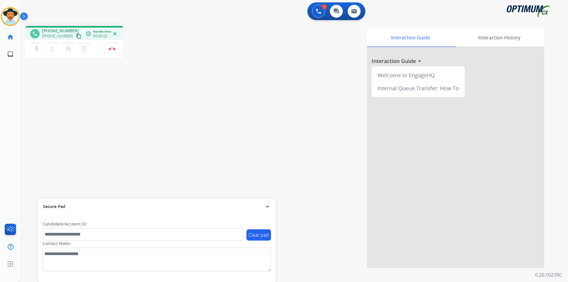
click at [60, 31] on span "+19082657824" at bounding box center [60, 31] width 37 height 6
copy span "19082657824"
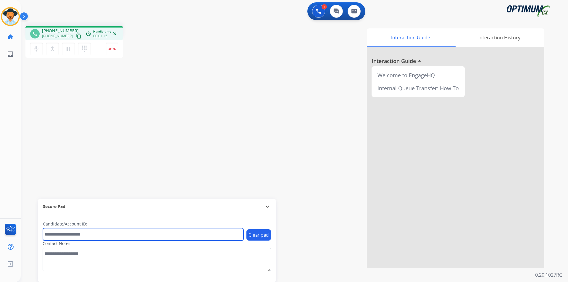
click at [211, 230] on input "text" at bounding box center [143, 234] width 201 height 12
type input "**********"
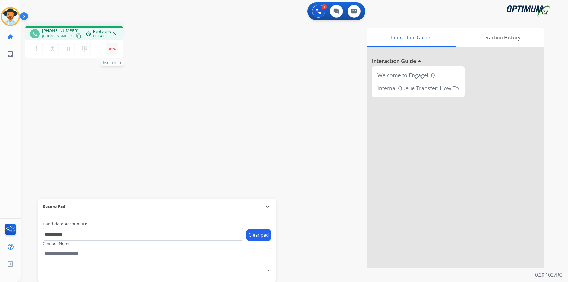
click at [114, 51] on button "Disconnect" at bounding box center [112, 49] width 12 height 12
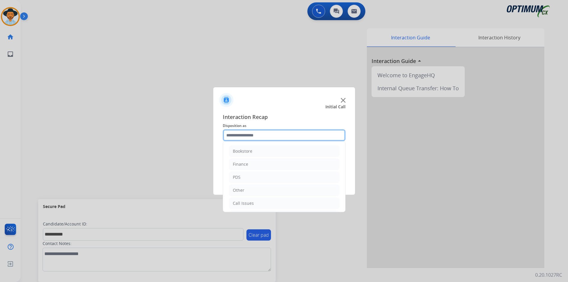
click at [281, 132] on input "text" at bounding box center [284, 135] width 123 height 12
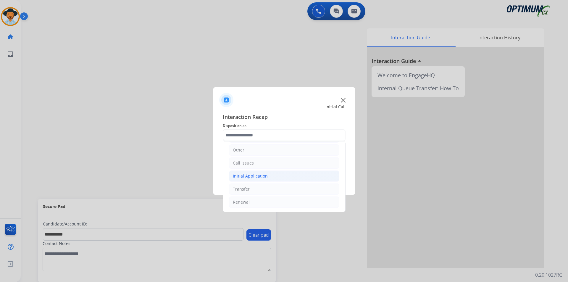
click at [282, 173] on li "Initial Application" at bounding box center [284, 175] width 110 height 11
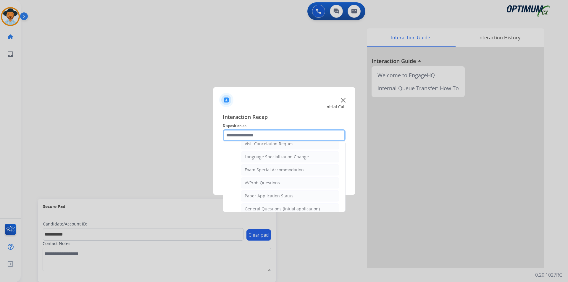
scroll to position [365, 0]
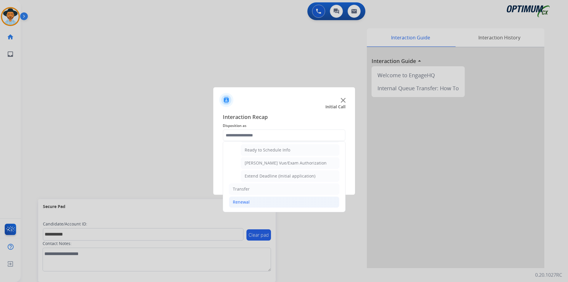
click at [268, 203] on li "Renewal" at bounding box center [284, 202] width 110 height 11
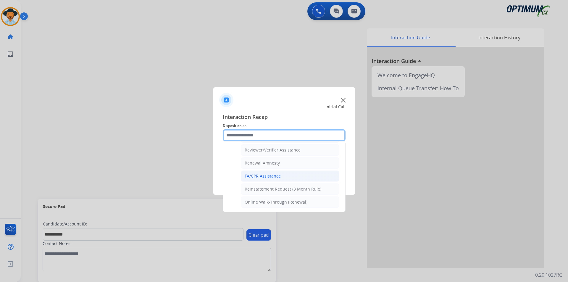
scroll to position [130, 0]
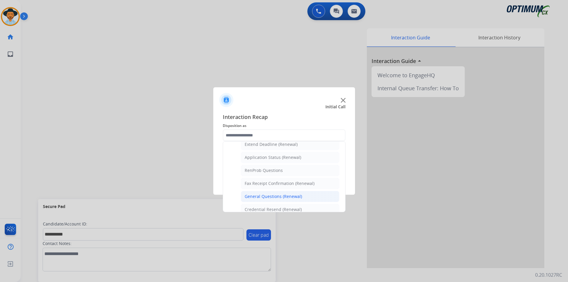
click at [274, 195] on div "General Questions (Renewal)" at bounding box center [273, 197] width 57 height 6
type input "**********"
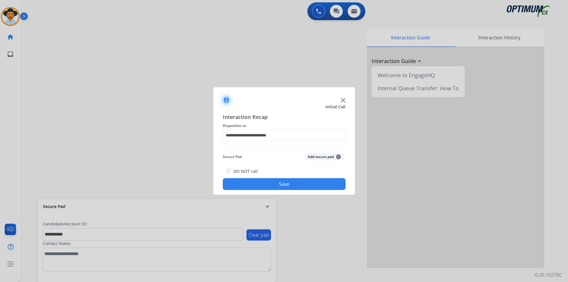
click at [270, 185] on button "Save" at bounding box center [284, 184] width 123 height 12
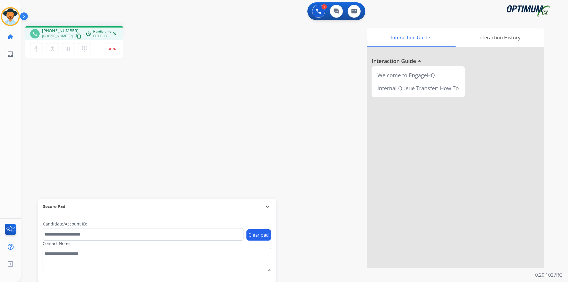
click at [158, 52] on div "phone +15167655466 +15167655466 content_copy access_time Call metrics Queue 00:…" at bounding box center [109, 42] width 168 height 33
click at [63, 29] on span "+15167655466" at bounding box center [60, 31] width 37 height 6
click at [65, 31] on span "+15167655466" at bounding box center [60, 31] width 37 height 6
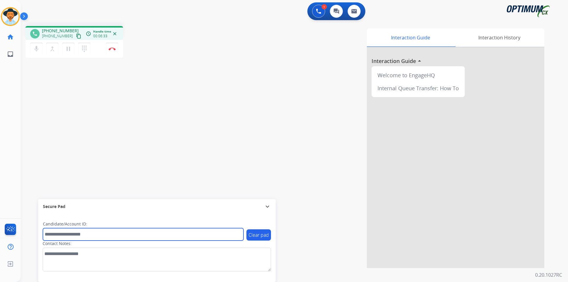
click at [95, 235] on input "text" at bounding box center [143, 234] width 201 height 12
paste input "**********"
click at [47, 234] on input "**********" at bounding box center [143, 234] width 201 height 12
type input "**********"
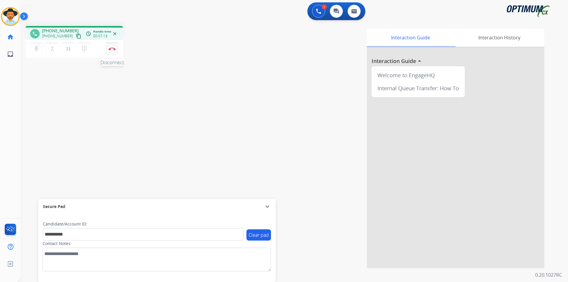
click at [110, 51] on button "Disconnect" at bounding box center [112, 49] width 12 height 12
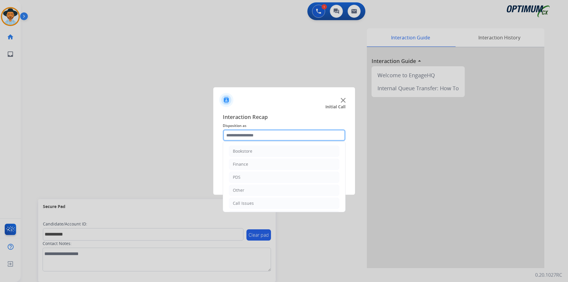
click at [302, 137] on input "text" at bounding box center [284, 135] width 123 height 12
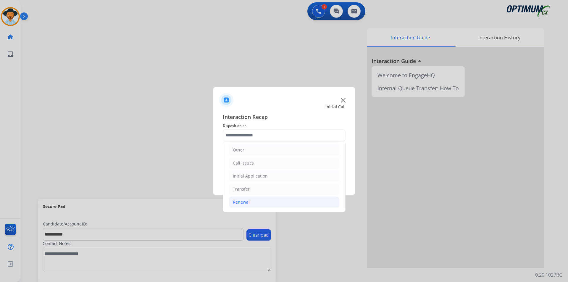
click at [284, 201] on li "Renewal" at bounding box center [284, 202] width 110 height 11
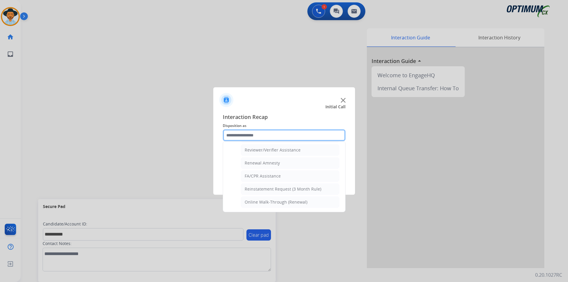
scroll to position [179, 0]
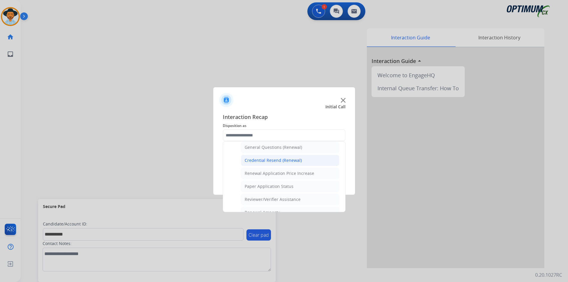
click at [289, 163] on div "Credential Resend (Renewal)" at bounding box center [273, 160] width 57 height 6
type input "**********"
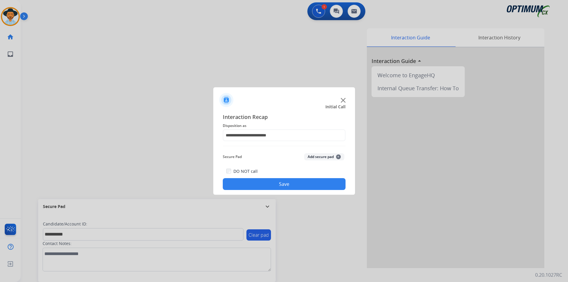
click at [280, 186] on button "Save" at bounding box center [284, 184] width 123 height 12
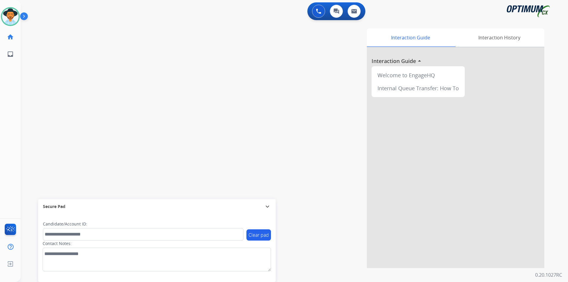
click at [318, 54] on div "Interaction Guide Interaction History Interaction Guide arrow_drop_up Welcome t…" at bounding box center [370, 148] width 349 height 240
click at [239, 81] on div "Interaction Guide Interaction History Interaction Guide arrow_drop_up Welcome t…" at bounding box center [370, 148] width 349 height 240
click at [69, 30] on span "+15513262588" at bounding box center [60, 31] width 37 height 6
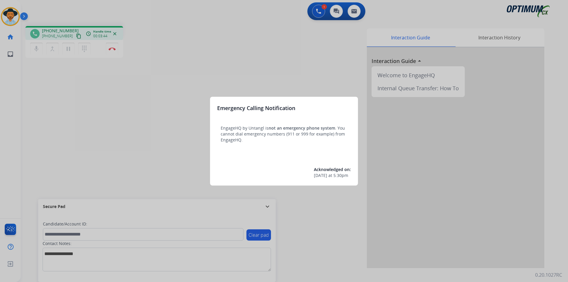
click at [307, 59] on div at bounding box center [284, 141] width 568 height 282
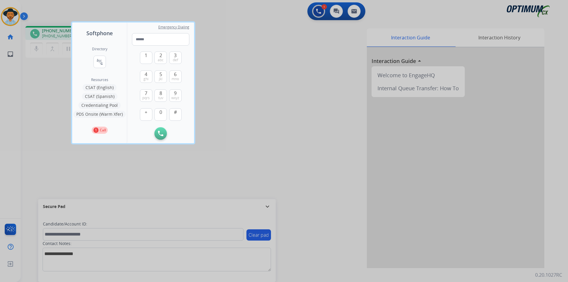
click at [268, 110] on div at bounding box center [284, 141] width 568 height 282
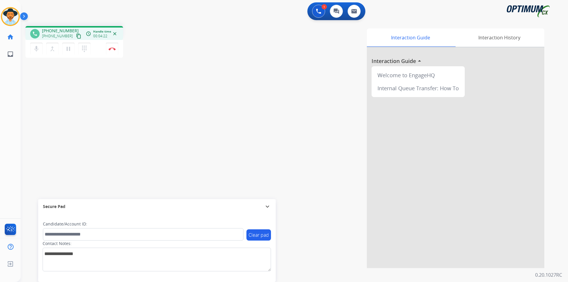
click at [276, 67] on div "Interaction Guide Interaction History Interaction Guide arrow_drop_up Welcome t…" at bounding box center [370, 148] width 349 height 240
click at [249, 41] on div "Interaction Guide Interaction History Interaction Guide arrow_drop_up Welcome t…" at bounding box center [370, 148] width 349 height 240
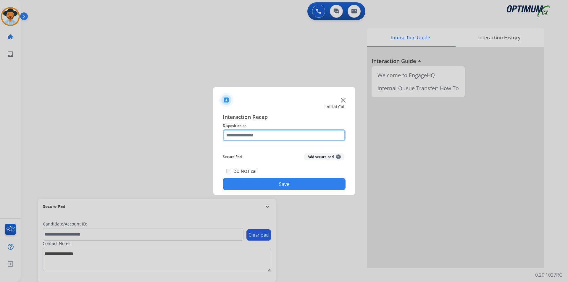
click at [260, 133] on input "text" at bounding box center [284, 135] width 123 height 12
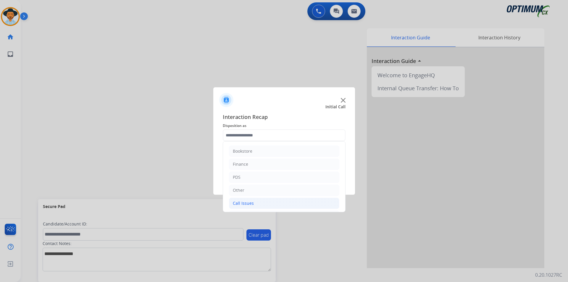
click at [244, 200] on li "Call Issues" at bounding box center [284, 203] width 110 height 11
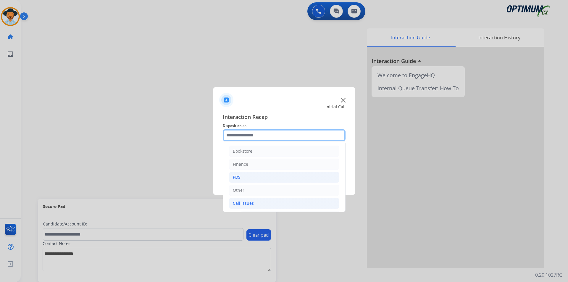
scroll to position [99, 0]
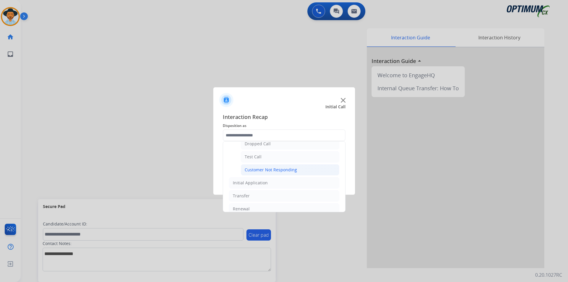
click at [256, 170] on div "Customer Not Responding" at bounding box center [271, 170] width 52 height 6
type input "**********"
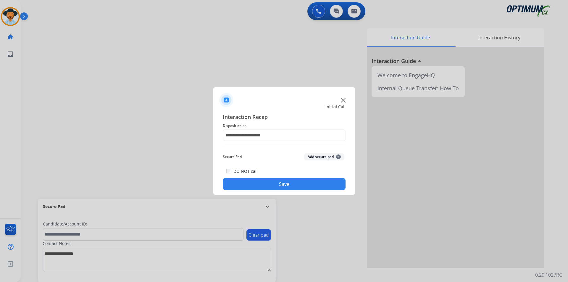
click at [248, 181] on button "Save" at bounding box center [284, 184] width 123 height 12
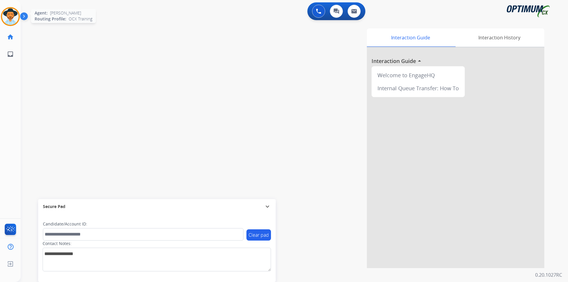
click at [2, 10] on div "Agent: Luis Routing Profile: OCX Training" at bounding box center [10, 16] width 19 height 19
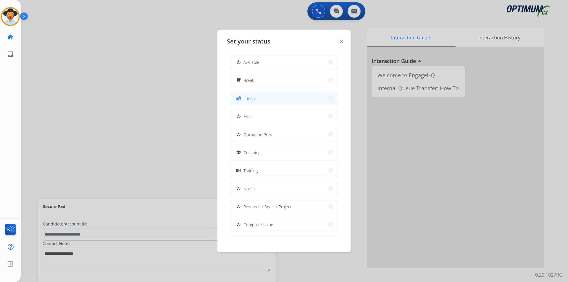
click at [257, 102] on button "fastfood Lunch" at bounding box center [284, 98] width 108 height 13
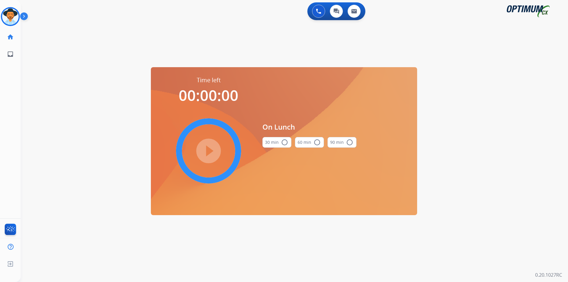
click at [285, 143] on mat-icon "radio_button_unchecked" at bounding box center [284, 142] width 7 height 7
click at [210, 149] on mat-icon "play_circle_filled" at bounding box center [208, 150] width 7 height 7
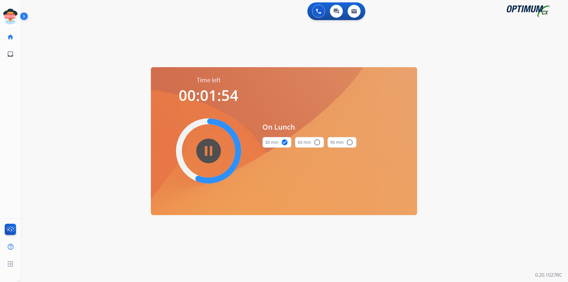
drag, startPoint x: 198, startPoint y: 43, endPoint x: 259, endPoint y: 94, distance: 79.4
click at [198, 43] on div "swap_horiz Break voice bridge close_fullscreen Connect 3-Way Call merge_type Se…" at bounding box center [287, 35] width 533 height 28
click at [12, 22] on icon at bounding box center [10, 16] width 19 height 19
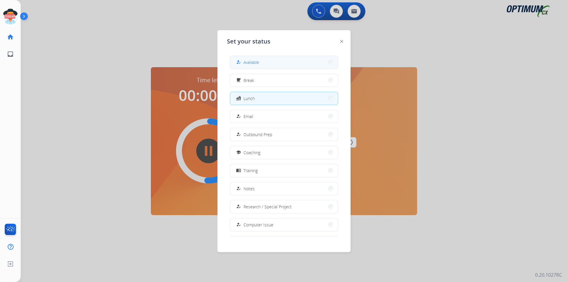
click at [247, 61] on span "Available" at bounding box center [252, 62] width 16 height 6
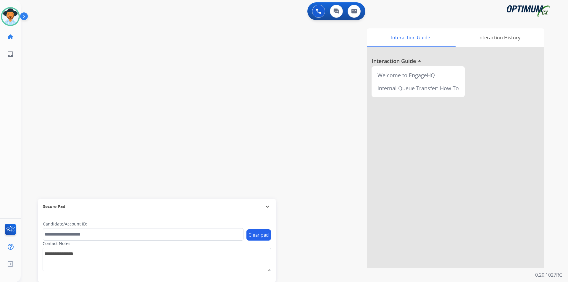
click at [203, 50] on div "Interaction Guide Interaction History Interaction Guide arrow_drop_up Welcome t…" at bounding box center [370, 148] width 349 height 240
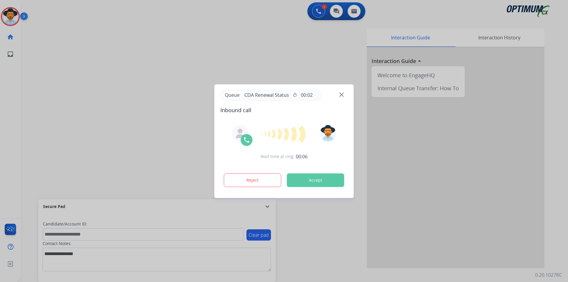
click at [144, 32] on div at bounding box center [284, 141] width 568 height 282
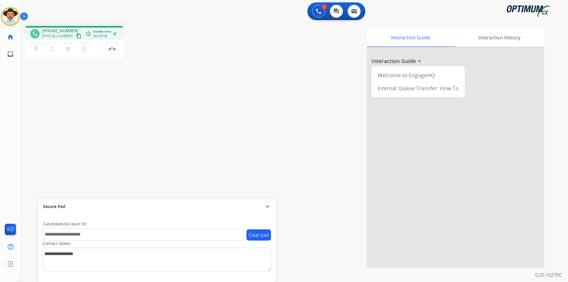
click at [63, 32] on span "+16783618534" at bounding box center [60, 31] width 37 height 6
copy span "16783618534"
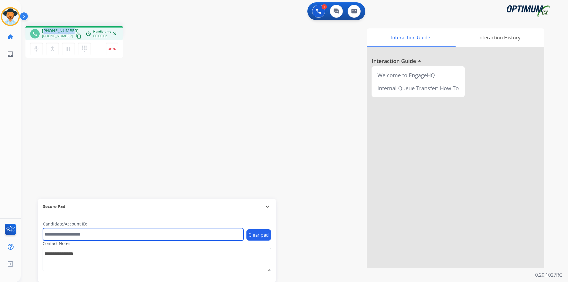
click at [162, 234] on input "text" at bounding box center [143, 234] width 201 height 12
paste input "**********"
click at [48, 232] on input "**********" at bounding box center [143, 234] width 201 height 12
type input "**********"
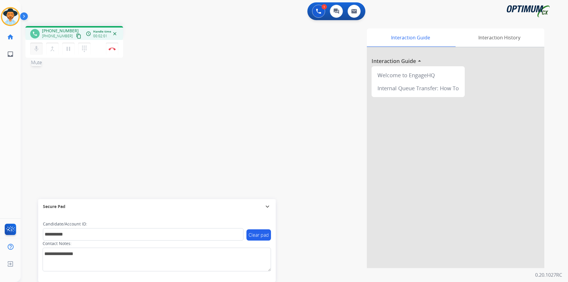
click at [35, 49] on mat-icon "mic" at bounding box center [36, 48] width 7 height 7
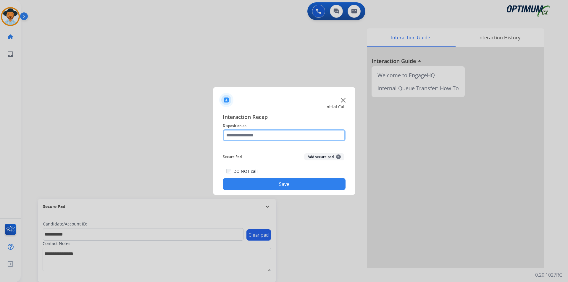
click at [287, 133] on input "text" at bounding box center [284, 135] width 123 height 12
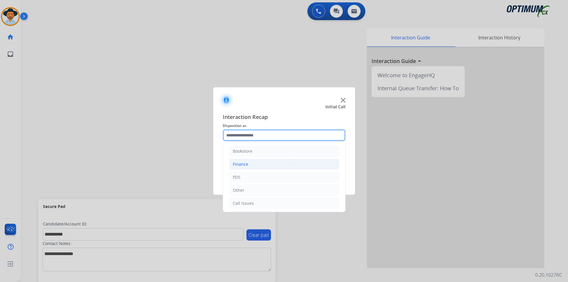
scroll to position [40, 0]
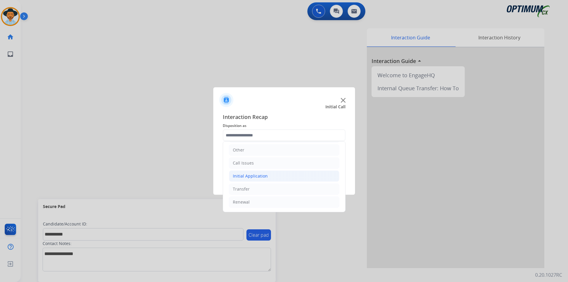
click at [253, 176] on div "Initial Application" at bounding box center [250, 176] width 35 height 6
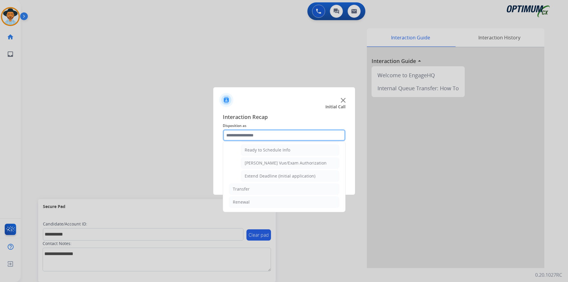
scroll to position [315, 0]
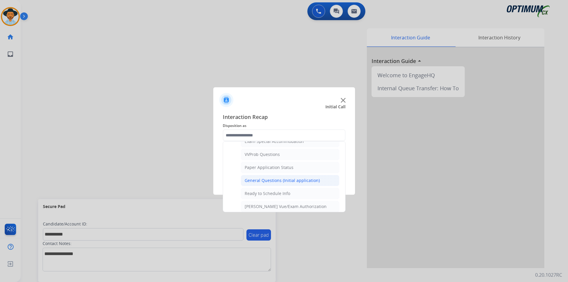
click at [265, 184] on div "General Questions (Initial application)" at bounding box center [282, 181] width 75 height 6
type input "**********"
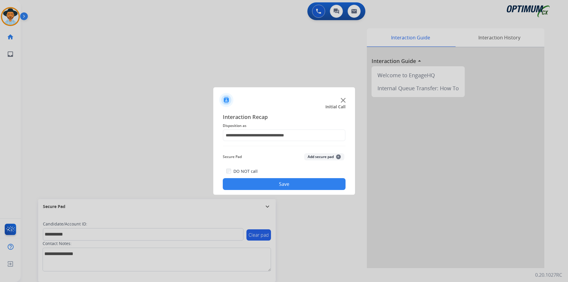
click at [262, 187] on button "Save" at bounding box center [284, 184] width 123 height 12
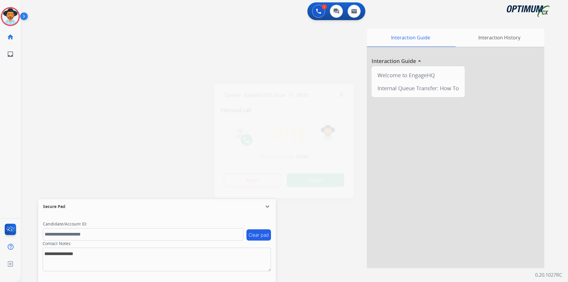
click at [52, 38] on div at bounding box center [284, 141] width 568 height 282
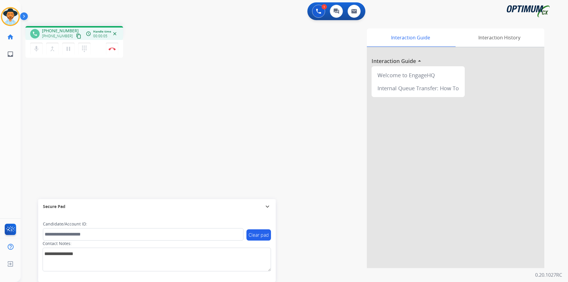
click at [53, 29] on span "+16512480751" at bounding box center [60, 31] width 37 height 6
copy span "16512480751"
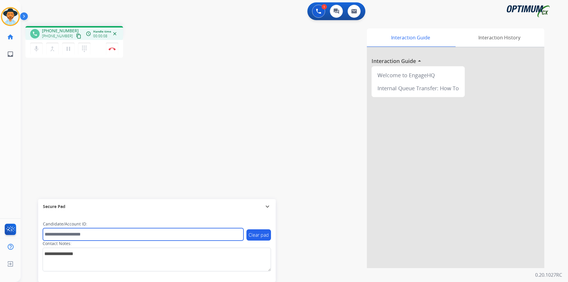
click at [96, 237] on input "text" at bounding box center [143, 234] width 201 height 12
paste input "**********"
drag, startPoint x: 46, startPoint y: 233, endPoint x: 48, endPoint y: 236, distance: 4.4
click at [46, 233] on input "**********" at bounding box center [143, 234] width 201 height 12
type input "**********"
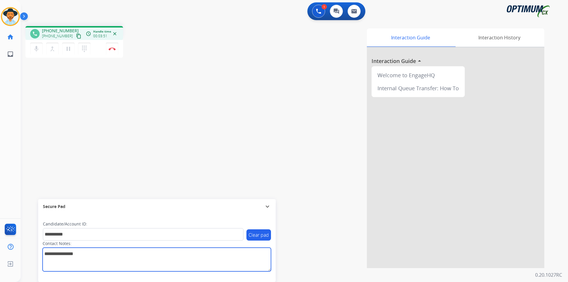
click at [71, 253] on textarea at bounding box center [157, 260] width 229 height 24
type textarea "**********"
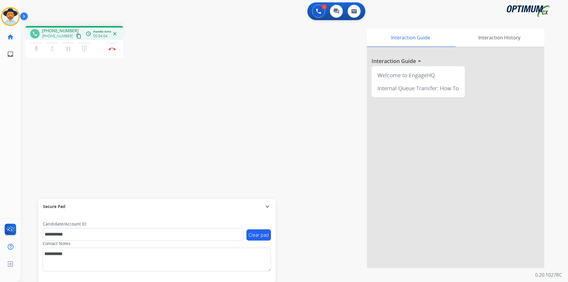
click at [61, 31] on span "+16512480751" at bounding box center [60, 31] width 37 height 6
copy span "16512480751"
click at [38, 50] on mat-icon "mic" at bounding box center [36, 48] width 7 height 7
click at [38, 50] on mat-icon "mic_off" at bounding box center [36, 48] width 7 height 7
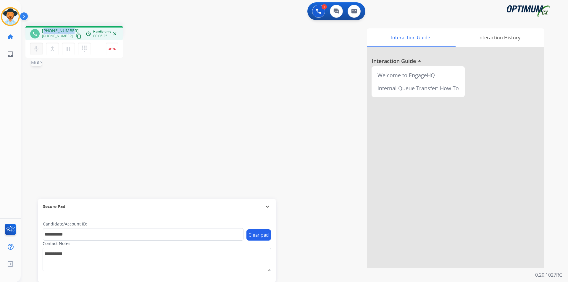
click at [37, 46] on mat-icon "mic" at bounding box center [36, 48] width 7 height 7
click at [36, 50] on mat-icon "mic_off" at bounding box center [36, 48] width 7 height 7
click at [112, 51] on button "Disconnect" at bounding box center [112, 49] width 12 height 12
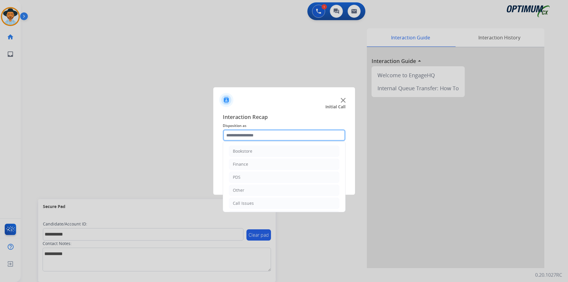
click at [242, 134] on input "text" at bounding box center [284, 135] width 123 height 12
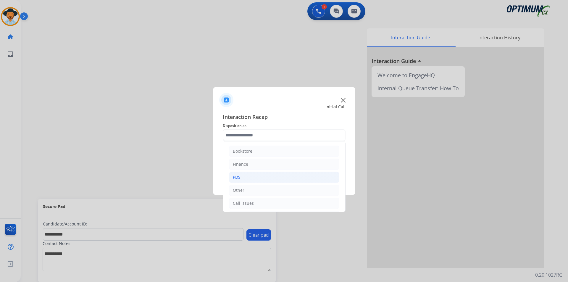
click at [250, 181] on li "PDS" at bounding box center [284, 177] width 110 height 11
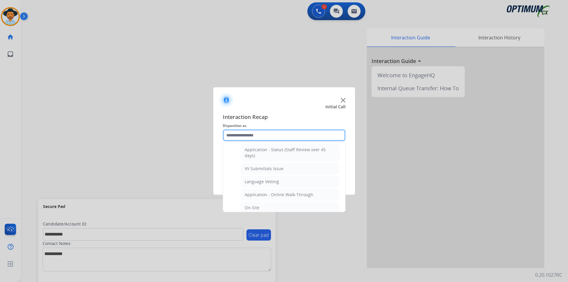
scroll to position [148, 0]
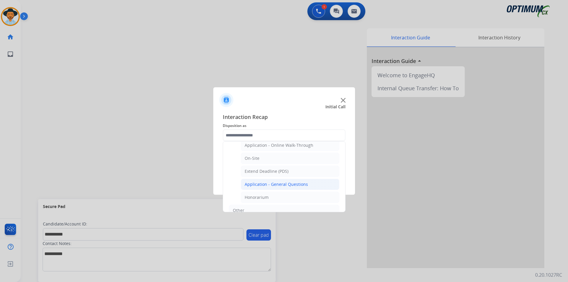
click at [268, 186] on div "Application - General Questions" at bounding box center [276, 184] width 63 height 6
type input "**********"
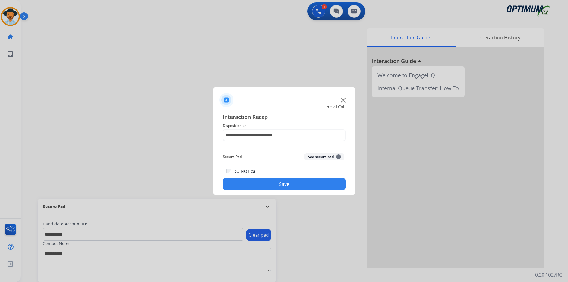
click at [261, 186] on button "Save" at bounding box center [284, 184] width 123 height 12
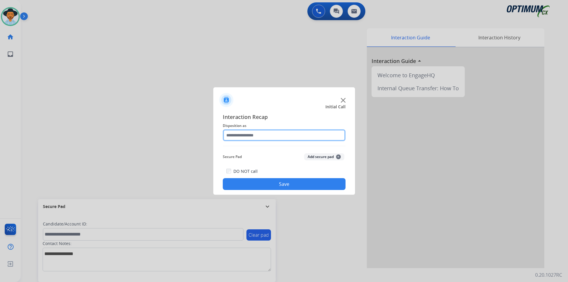
click at [291, 135] on input "text" at bounding box center [284, 135] width 123 height 12
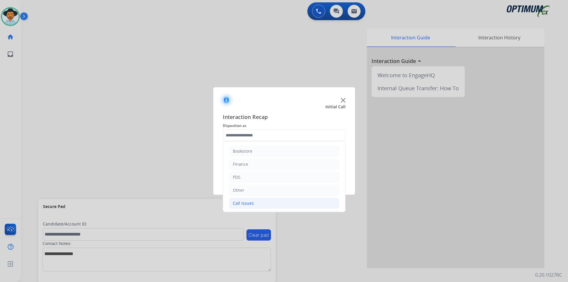
click at [255, 204] on li "Call Issues" at bounding box center [284, 203] width 110 height 11
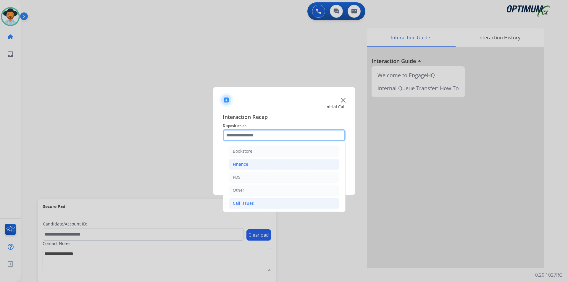
scroll to position [99, 0]
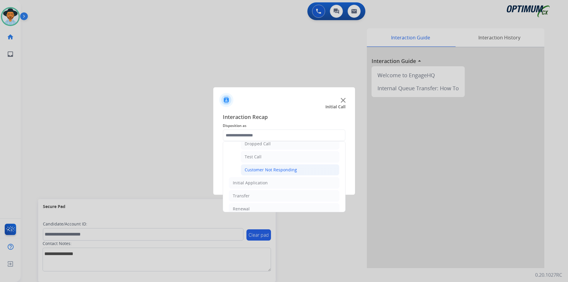
click at [276, 170] on div "Customer Not Responding" at bounding box center [271, 170] width 52 height 6
type input "**********"
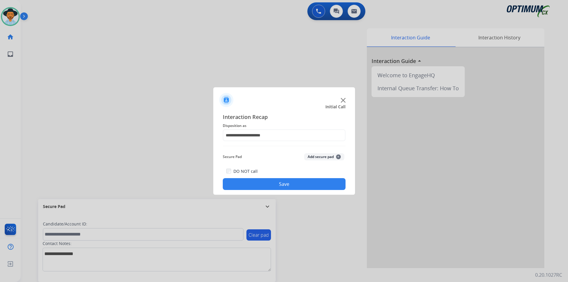
click at [263, 179] on button "Save" at bounding box center [284, 184] width 123 height 12
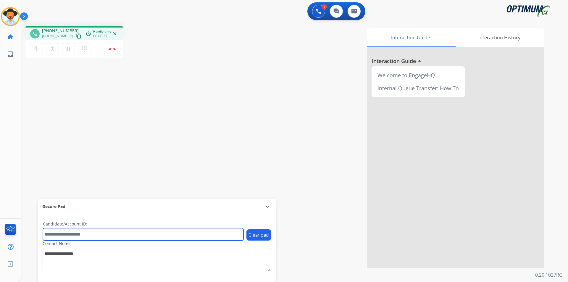
click at [165, 236] on input "text" at bounding box center [143, 234] width 201 height 12
type input "*"
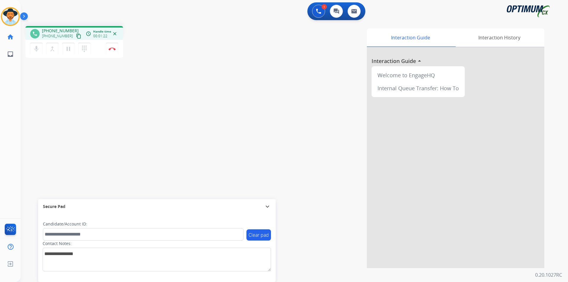
click at [60, 29] on span "+13077101883" at bounding box center [60, 31] width 37 height 6
copy span "13077101883"
click at [59, 32] on span "+13077101883" at bounding box center [60, 31] width 37 height 6
click at [59, 31] on span "+13077101883" at bounding box center [60, 31] width 37 height 6
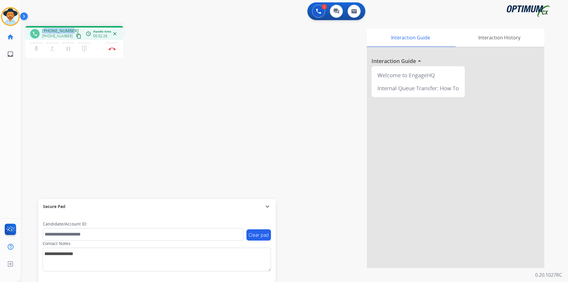
click at [59, 31] on span "+13077101883" at bounding box center [60, 31] width 37 height 6
copy span "13077101883"
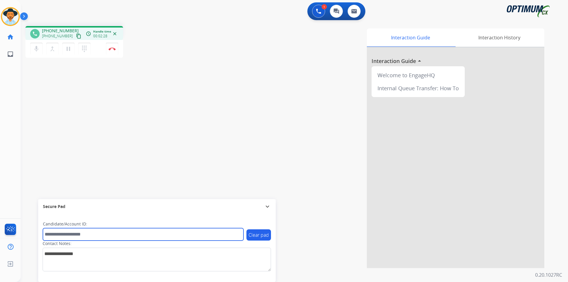
click at [84, 231] on input "text" at bounding box center [143, 234] width 201 height 12
paste input "**********"
type input "**********"
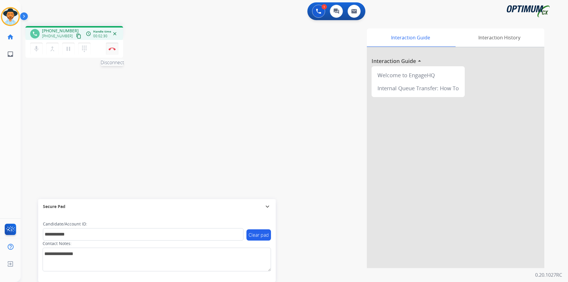
click at [113, 48] on img at bounding box center [112, 48] width 7 height 3
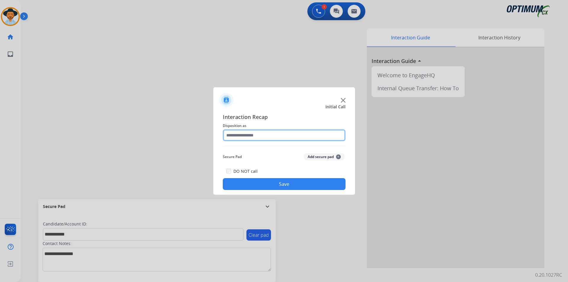
click at [252, 137] on input "text" at bounding box center [284, 135] width 123 height 12
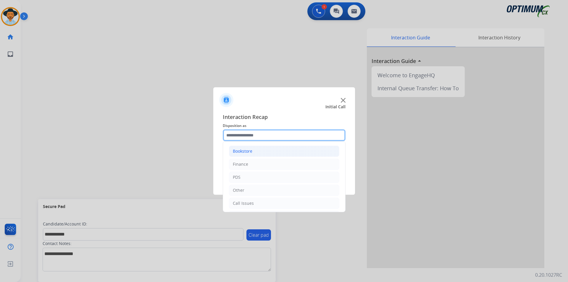
scroll to position [40, 0]
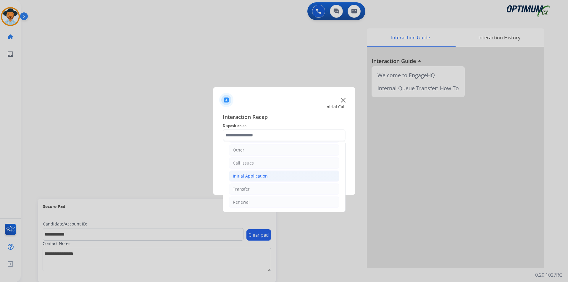
click at [259, 173] on div "Initial Application" at bounding box center [250, 176] width 35 height 6
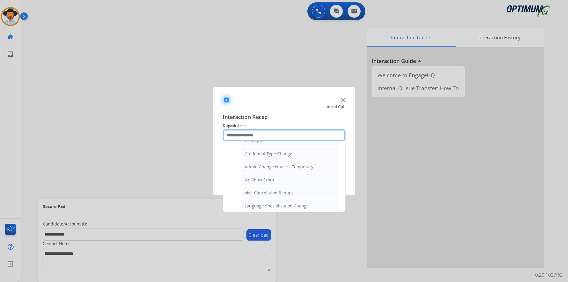
scroll to position [336, 0]
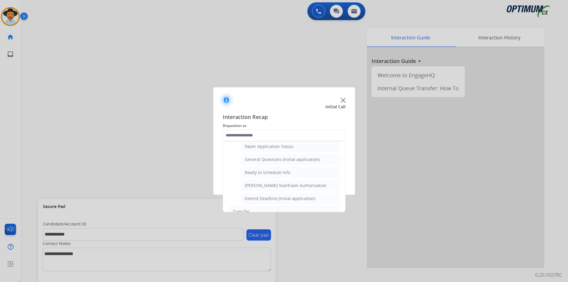
click at [269, 162] on div "General Questions (Initial application)" at bounding box center [282, 160] width 75 height 6
type input "**********"
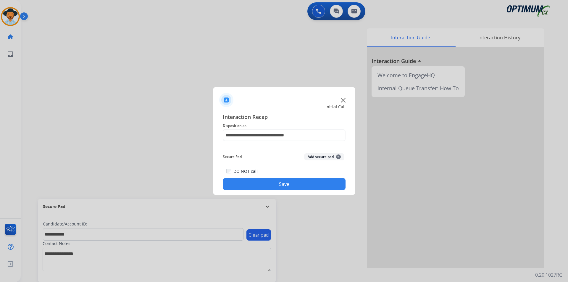
click at [254, 180] on button "Save" at bounding box center [284, 184] width 123 height 12
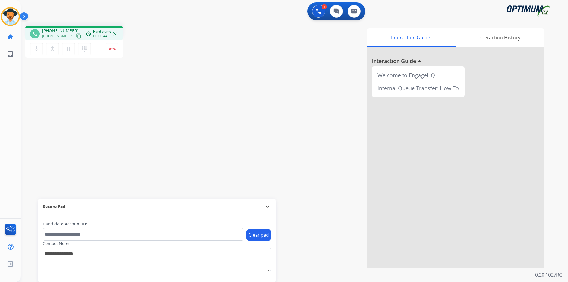
click at [281, 47] on div "Interaction Guide Interaction History Interaction Guide arrow_drop_up Welcome t…" at bounding box center [370, 148] width 349 height 240
click at [65, 30] on span "+12103244429" at bounding box center [60, 31] width 37 height 6
copy span "12103244429"
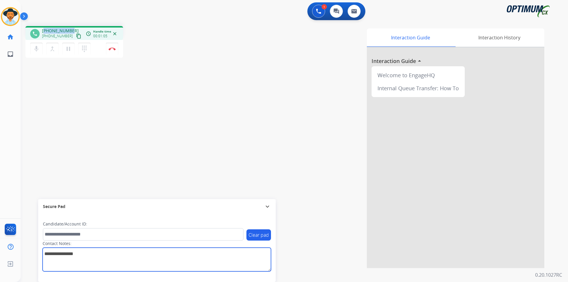
drag, startPoint x: 567, startPoint y: 76, endPoint x: 65, endPoint y: 250, distance: 531.6
click at [65, 250] on textarea at bounding box center [157, 260] width 229 height 24
paste textarea "**********"
type textarea "**********"
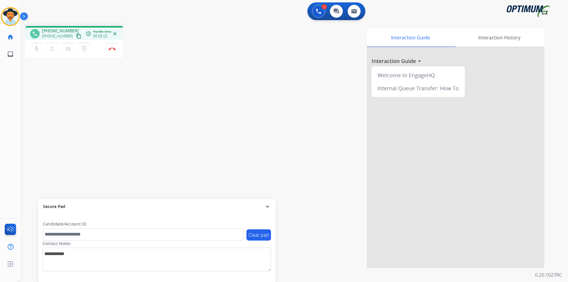
click at [58, 29] on span "+12103244429" at bounding box center [60, 31] width 37 height 6
copy span "12103244429"
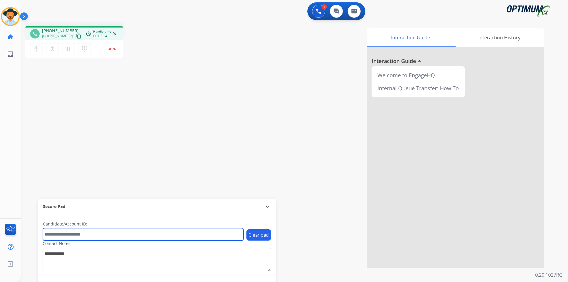
click at [100, 236] on input "text" at bounding box center [143, 234] width 201 height 12
paste input "**********"
click at [48, 234] on input "**********" at bounding box center [143, 234] width 201 height 12
type input "**********"
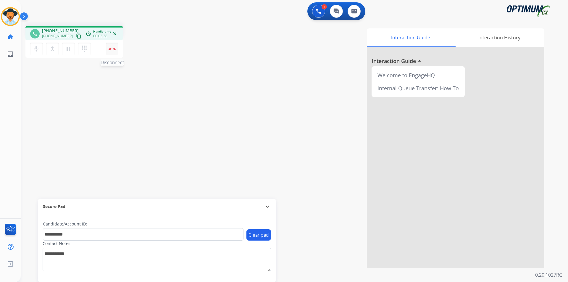
click at [110, 49] on img at bounding box center [112, 48] width 7 height 3
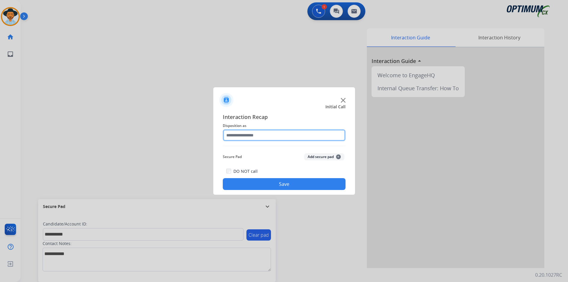
click at [291, 133] on input "text" at bounding box center [284, 135] width 123 height 12
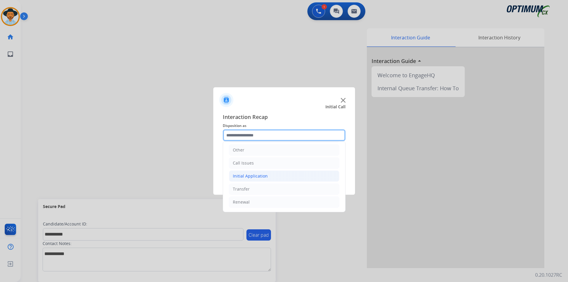
scroll to position [0, 0]
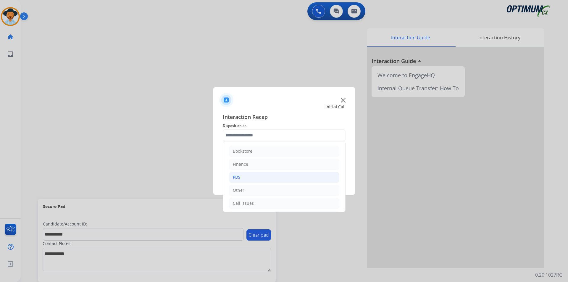
click at [274, 178] on li "PDS" at bounding box center [284, 177] width 110 height 11
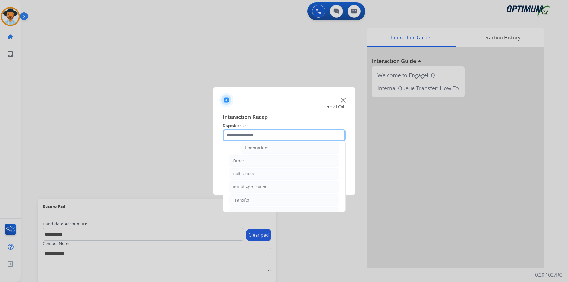
scroll to position [148, 0]
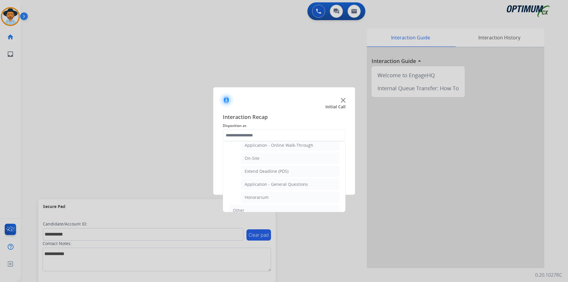
click at [292, 183] on div "Application - General Questions" at bounding box center [276, 184] width 63 height 6
type input "**********"
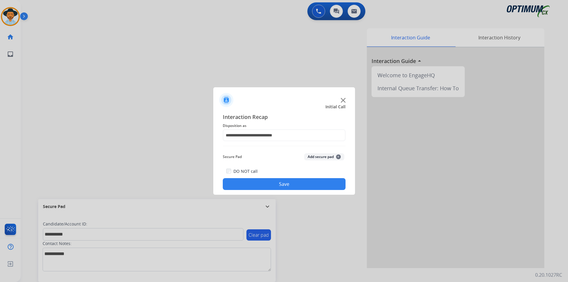
click at [283, 186] on button "Save" at bounding box center [284, 184] width 123 height 12
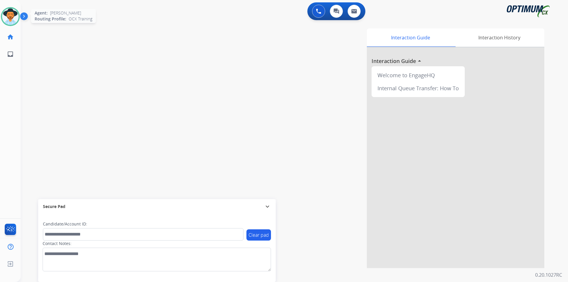
click at [12, 9] on img at bounding box center [10, 16] width 17 height 17
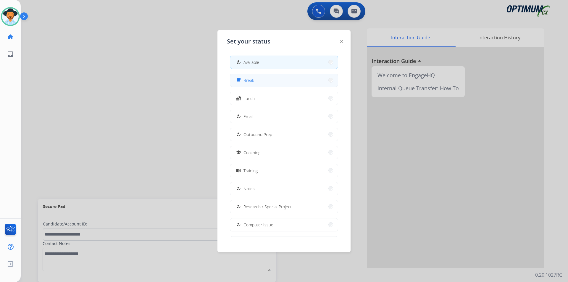
click at [259, 83] on button "free_breakfast Break" at bounding box center [284, 80] width 108 height 13
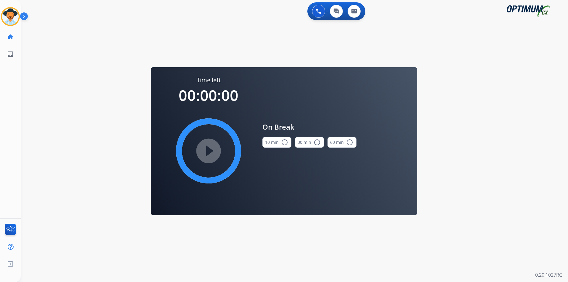
click at [287, 141] on mat-icon "radio_button_unchecked" at bounding box center [284, 142] width 7 height 7
click at [211, 148] on mat-icon "play_circle_filled" at bounding box center [208, 150] width 7 height 7
click at [315, 12] on button at bounding box center [318, 11] width 13 height 13
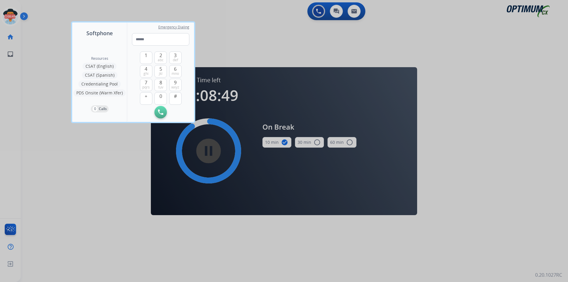
click at [229, 31] on div at bounding box center [284, 141] width 568 height 282
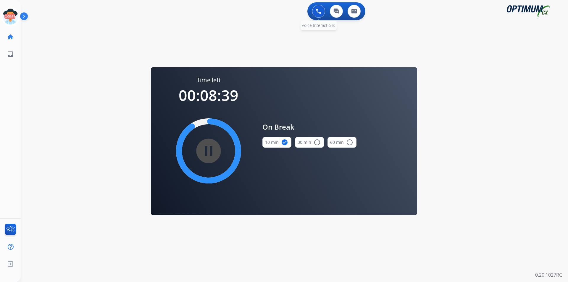
click at [320, 13] on img at bounding box center [318, 11] width 5 height 5
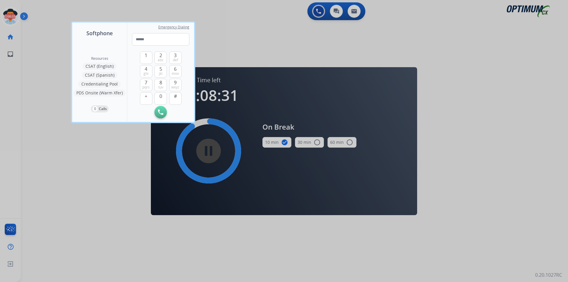
click at [247, 25] on div at bounding box center [284, 141] width 568 height 282
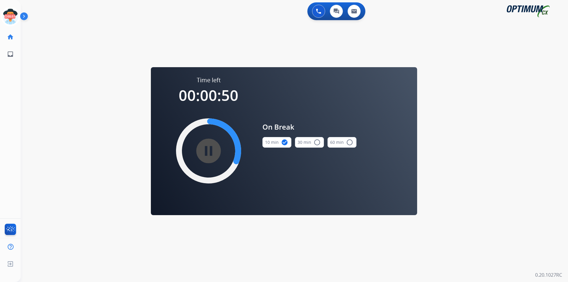
click at [140, 23] on div "swap_horiz Break voice bridge close_fullscreen Connect 3-Way Call merge_type Se…" at bounding box center [287, 35] width 533 height 28
click at [190, 35] on div "swap_horiz Break voice bridge close_fullscreen Connect 3-Way Call merge_type Se…" at bounding box center [287, 35] width 533 height 28
click at [12, 17] on icon at bounding box center [10, 16] width 19 height 19
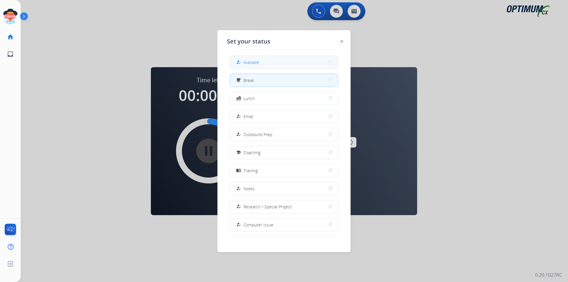
click at [240, 59] on div "how_to_reg" at bounding box center [239, 62] width 9 height 7
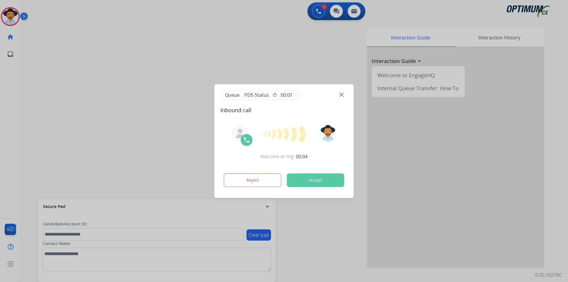
click at [288, 48] on div at bounding box center [284, 141] width 568 height 282
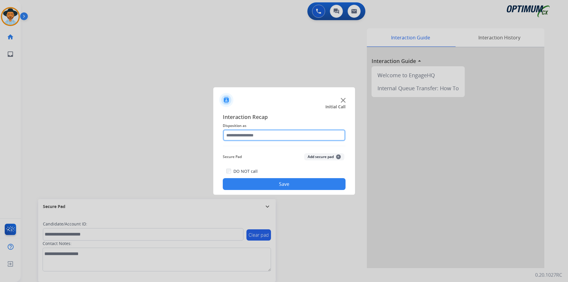
click at [288, 131] on input "text" at bounding box center [284, 135] width 123 height 12
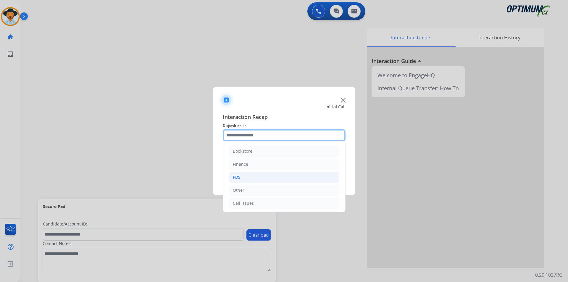
scroll to position [40, 0]
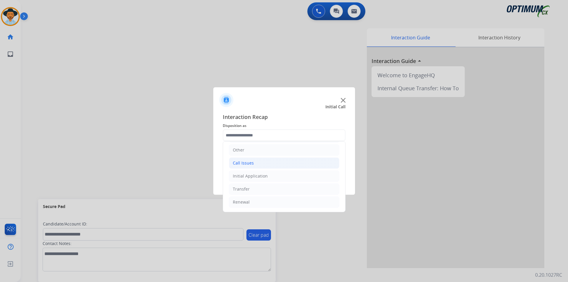
click at [259, 166] on li "Call Issues" at bounding box center [284, 162] width 110 height 11
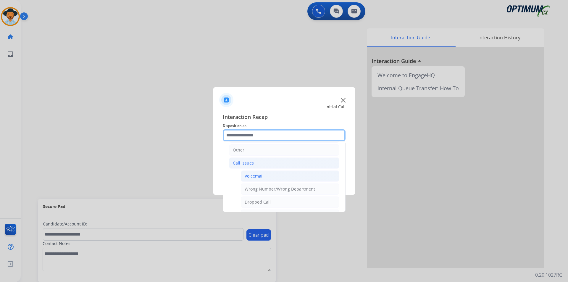
scroll to position [105, 0]
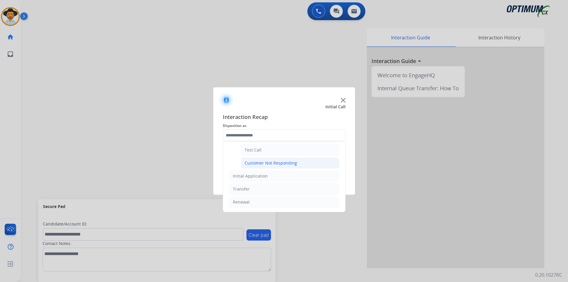
click at [263, 165] on div "Customer Not Responding" at bounding box center [271, 163] width 52 height 6
type input "**********"
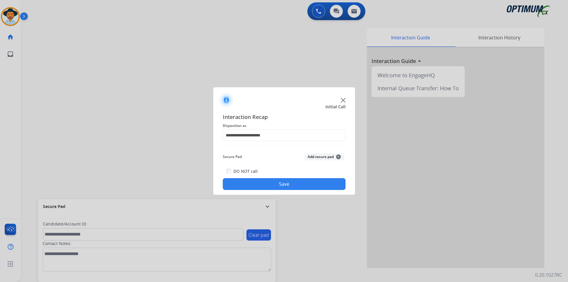
click at [257, 184] on button "Save" at bounding box center [284, 184] width 123 height 12
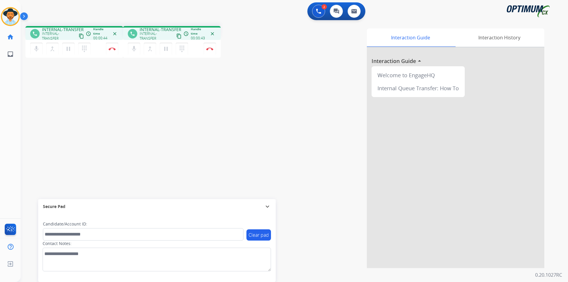
click at [321, 67] on div "Interaction Guide Interaction History Interaction Guide arrow_drop_up Welcome t…" at bounding box center [383, 148] width 321 height 240
click at [134, 92] on div "phone INTERNAL-TRANSFER INTERNAL-TRANSFER content_copy access_time Call metrics…" at bounding box center [287, 144] width 533 height 247
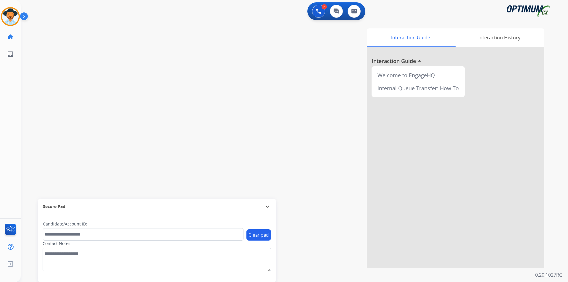
click at [153, 62] on div "swap_horiz Break voice bridge close_fullscreen Connect 3-Way Call merge_type Se…" at bounding box center [287, 144] width 533 height 247
click at [325, 12] on button at bounding box center [318, 11] width 13 height 13
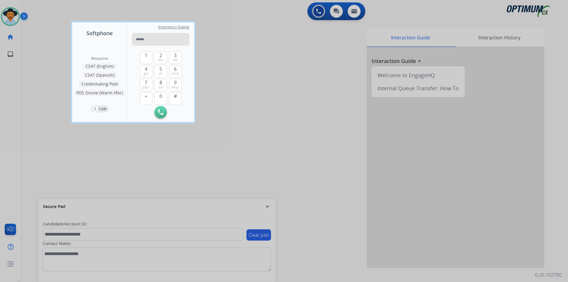
click at [153, 41] on input "tel" at bounding box center [160, 39] width 57 height 12
type input "**********"
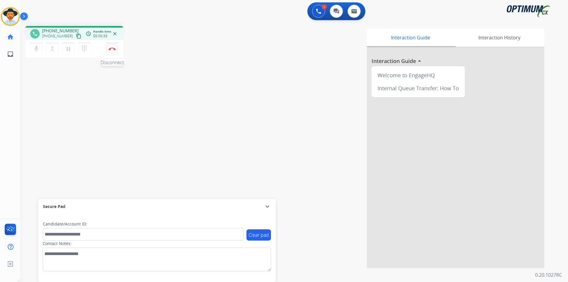
click at [114, 48] on img at bounding box center [112, 48] width 7 height 3
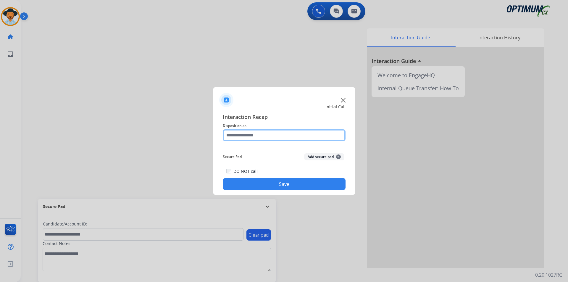
click at [280, 136] on input "text" at bounding box center [284, 135] width 123 height 12
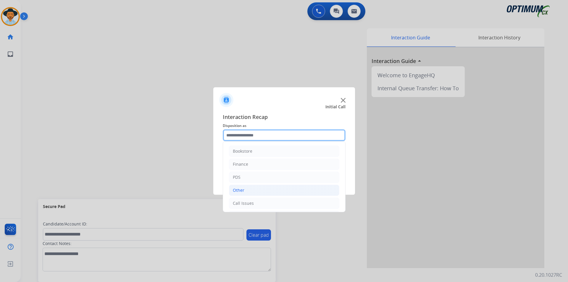
scroll to position [40, 0]
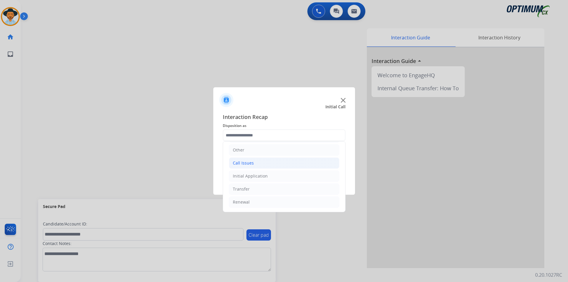
click at [256, 166] on li "Call Issues" at bounding box center [284, 162] width 110 height 11
click at [258, 174] on div "Voicemail" at bounding box center [254, 176] width 19 height 6
type input "*********"
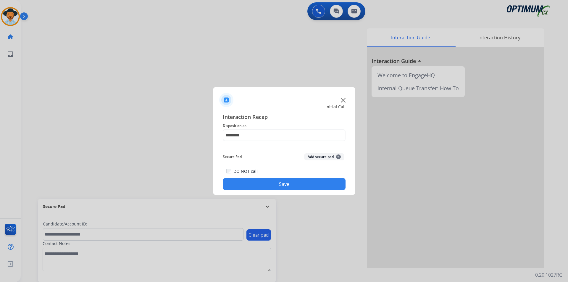
click at [249, 181] on button "Save" at bounding box center [284, 184] width 123 height 12
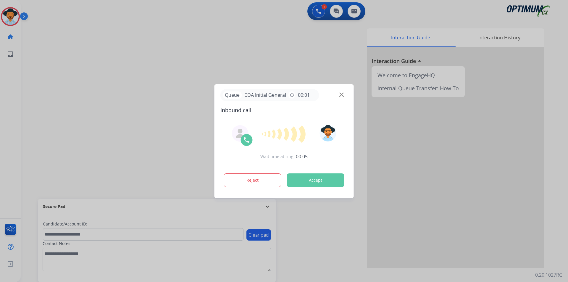
click at [170, 46] on div at bounding box center [284, 141] width 568 height 282
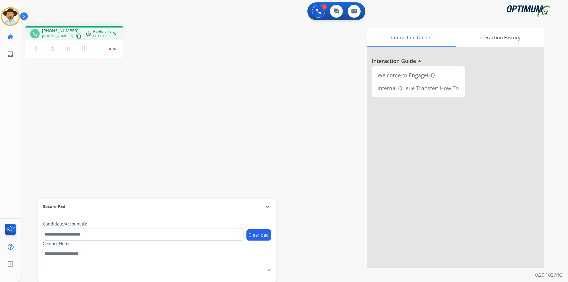
click at [58, 32] on span "+16177040162" at bounding box center [60, 31] width 37 height 6
copy span "16177040162"
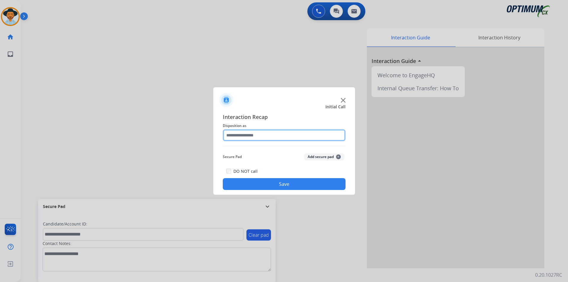
click at [266, 137] on input "text" at bounding box center [284, 135] width 123 height 12
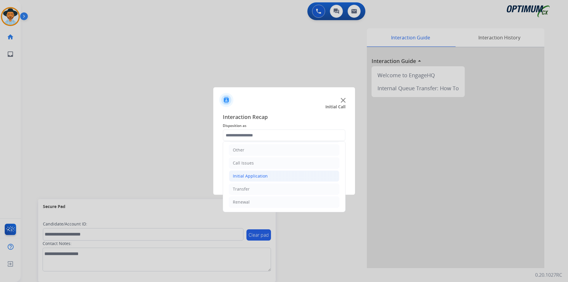
click at [257, 177] on div "Initial Application" at bounding box center [250, 176] width 35 height 6
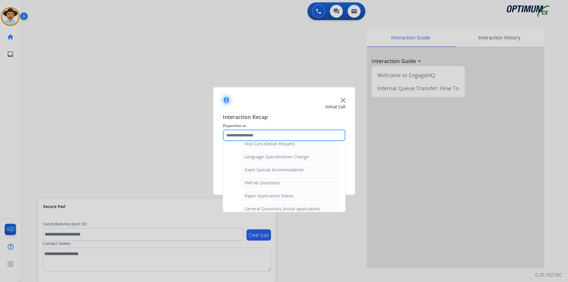
scroll to position [336, 0]
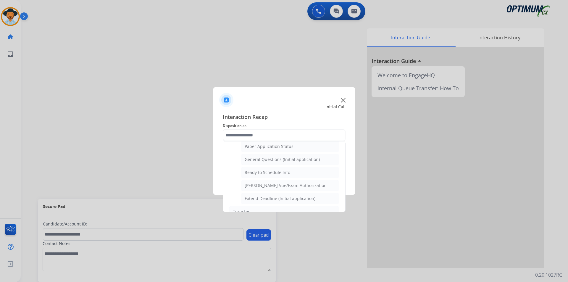
click at [264, 162] on div "General Questions (Initial application)" at bounding box center [282, 160] width 75 height 6
type input "**********"
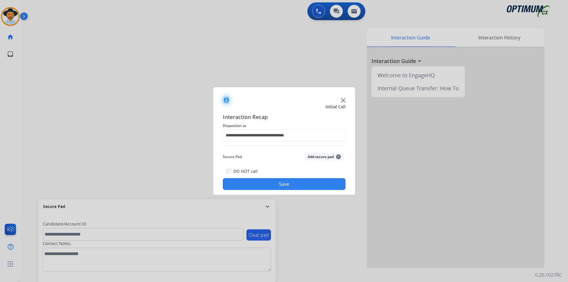
click at [250, 182] on button "Save" at bounding box center [284, 184] width 123 height 12
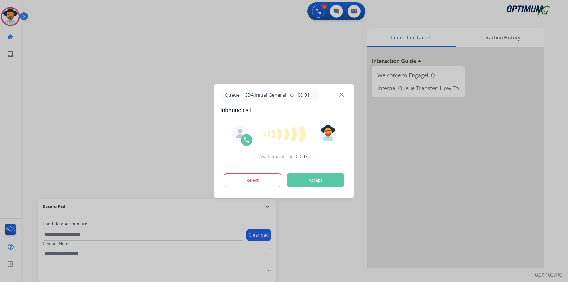
click at [147, 67] on div at bounding box center [284, 141] width 568 height 282
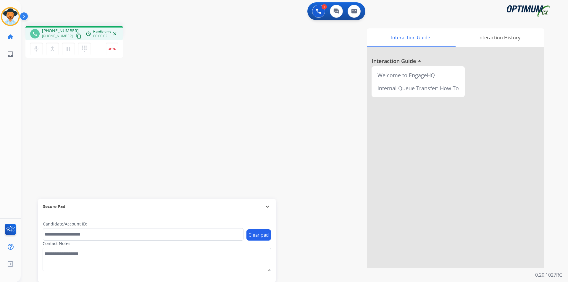
click at [66, 30] on span "+14703026703" at bounding box center [60, 31] width 37 height 6
copy span "14703026703"
click at [67, 51] on mat-icon "pause" at bounding box center [68, 48] width 7 height 7
click at [72, 49] on mat-icon "play_arrow" at bounding box center [68, 48] width 7 height 7
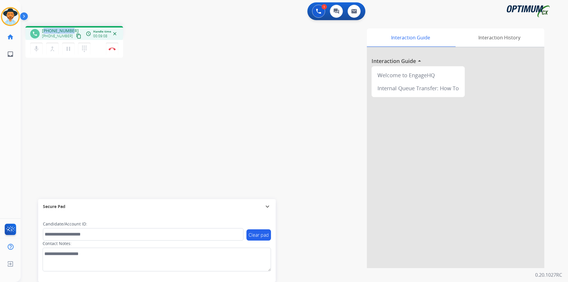
click at [194, 5] on div "1 Voice Interactions 0 Chat Interactions 0 Email Interactions" at bounding box center [291, 11] width 526 height 19
click at [109, 47] on img at bounding box center [112, 48] width 7 height 3
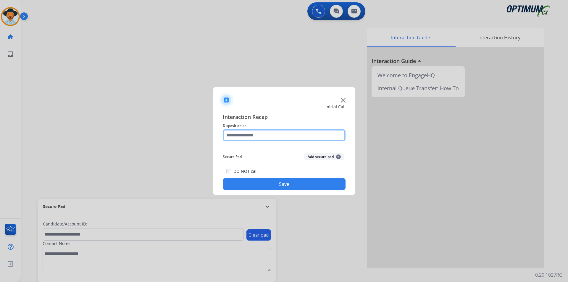
click at [270, 133] on input "text" at bounding box center [284, 135] width 123 height 12
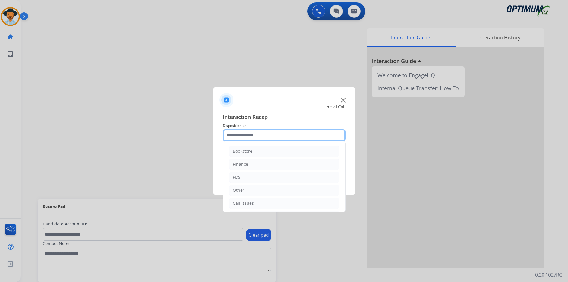
scroll to position [40, 0]
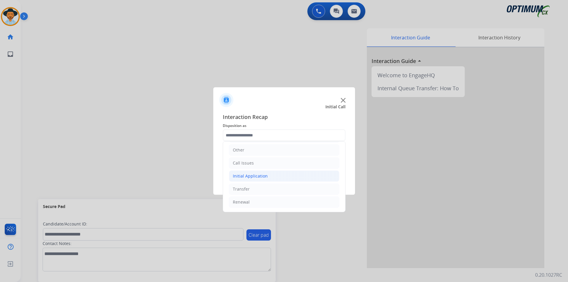
click at [271, 176] on li "Initial Application" at bounding box center [284, 175] width 110 height 11
click at [273, 186] on div "Credential Resend (Initial application)" at bounding box center [282, 189] width 75 height 6
type input "**********"
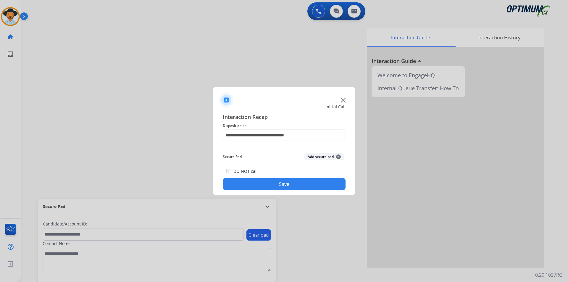
click at [263, 186] on button "Save" at bounding box center [284, 184] width 123 height 12
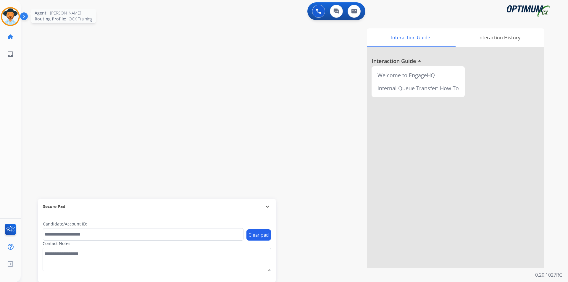
click at [13, 20] on img at bounding box center [10, 16] width 17 height 17
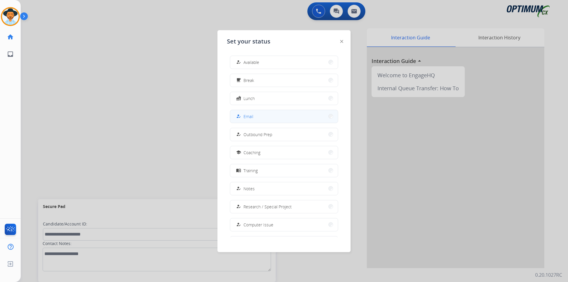
scroll to position [56, 0]
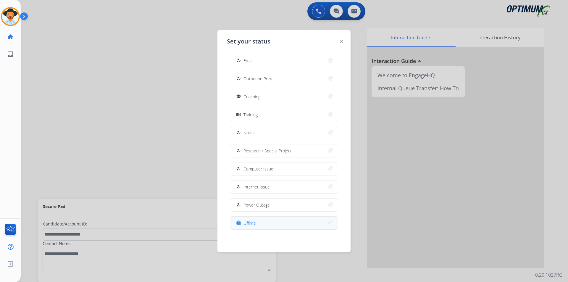
click at [264, 226] on button "work_off Offline" at bounding box center [284, 223] width 108 height 13
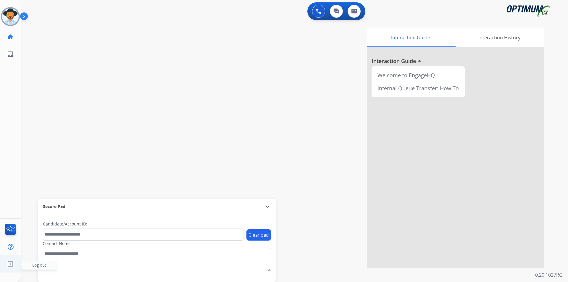
click at [11, 264] on img at bounding box center [10, 263] width 11 height 11
